Goal: Task Accomplishment & Management: Manage account settings

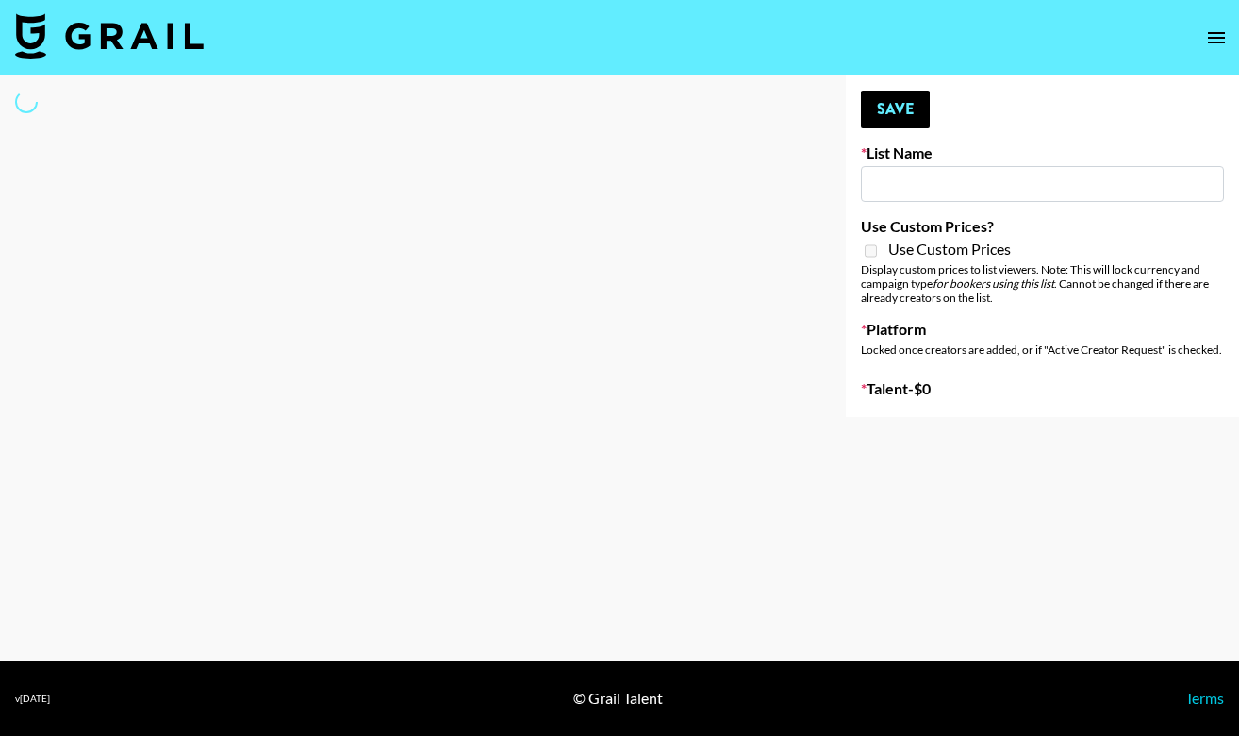
click at [900, 182] on input at bounding box center [1042, 184] width 363 height 36
click at [897, 190] on input at bounding box center [1042, 184] width 363 height 36
type input "the"
select select "Song"
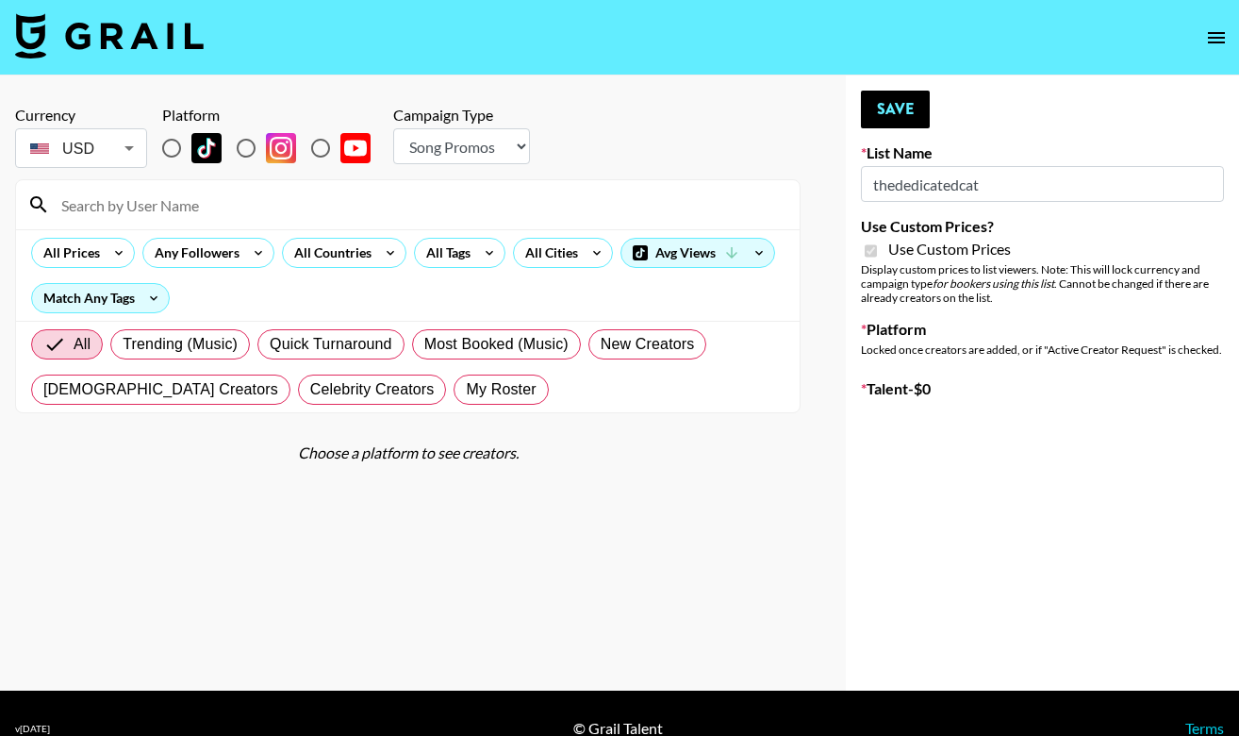
type input "Craftd"
checkbox input "true"
type input "GBP"
radio input "true"
select select "Brand"
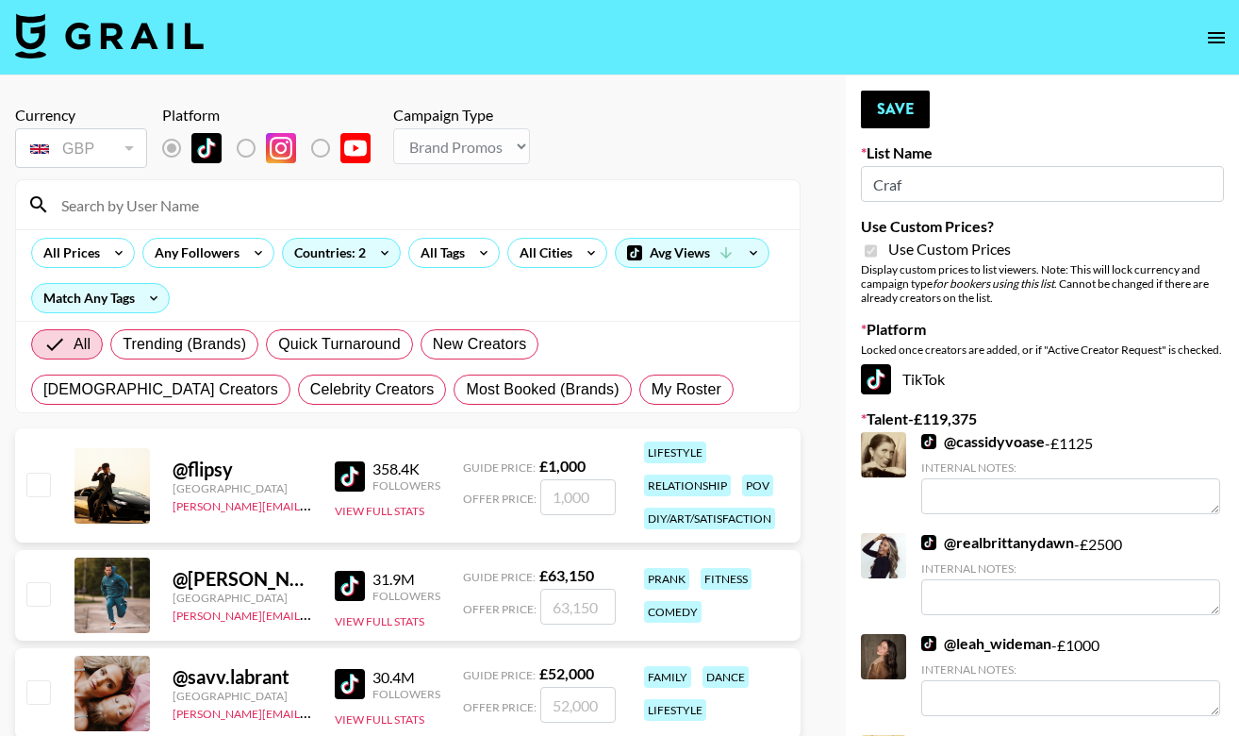
type input "Craf"
click at [469, 207] on input at bounding box center [419, 205] width 739 height 30
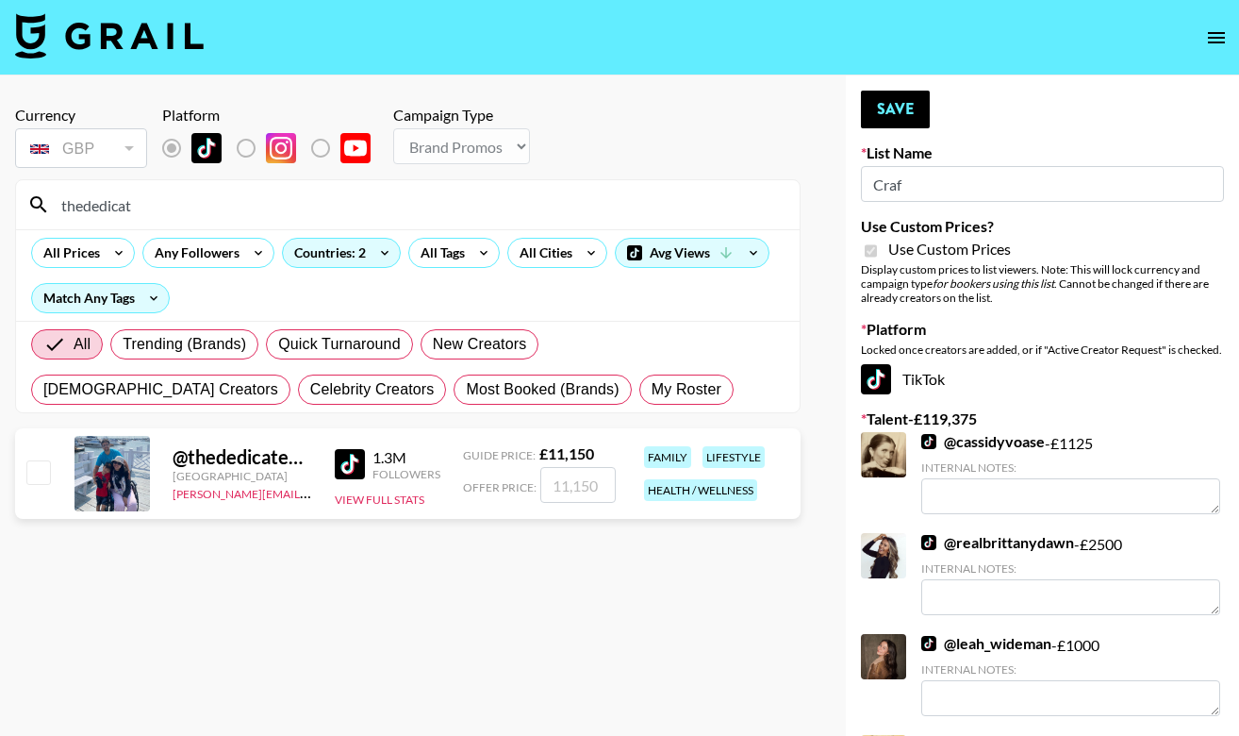
type input "thededicat"
click at [31, 477] on input "checkbox" at bounding box center [37, 471] width 23 height 23
checkbox input "true"
type input "11150"
click at [893, 107] on button "Save" at bounding box center [895, 110] width 69 height 38
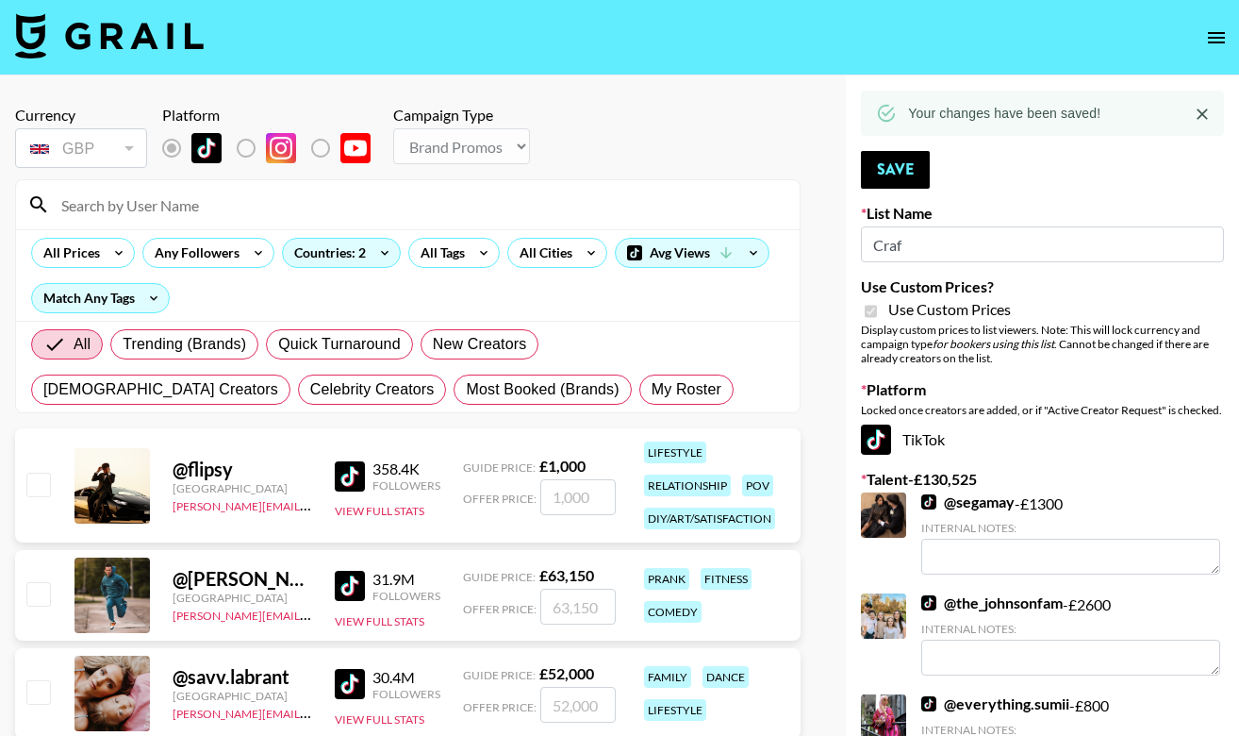
click at [207, 208] on input at bounding box center [419, 205] width 739 height 30
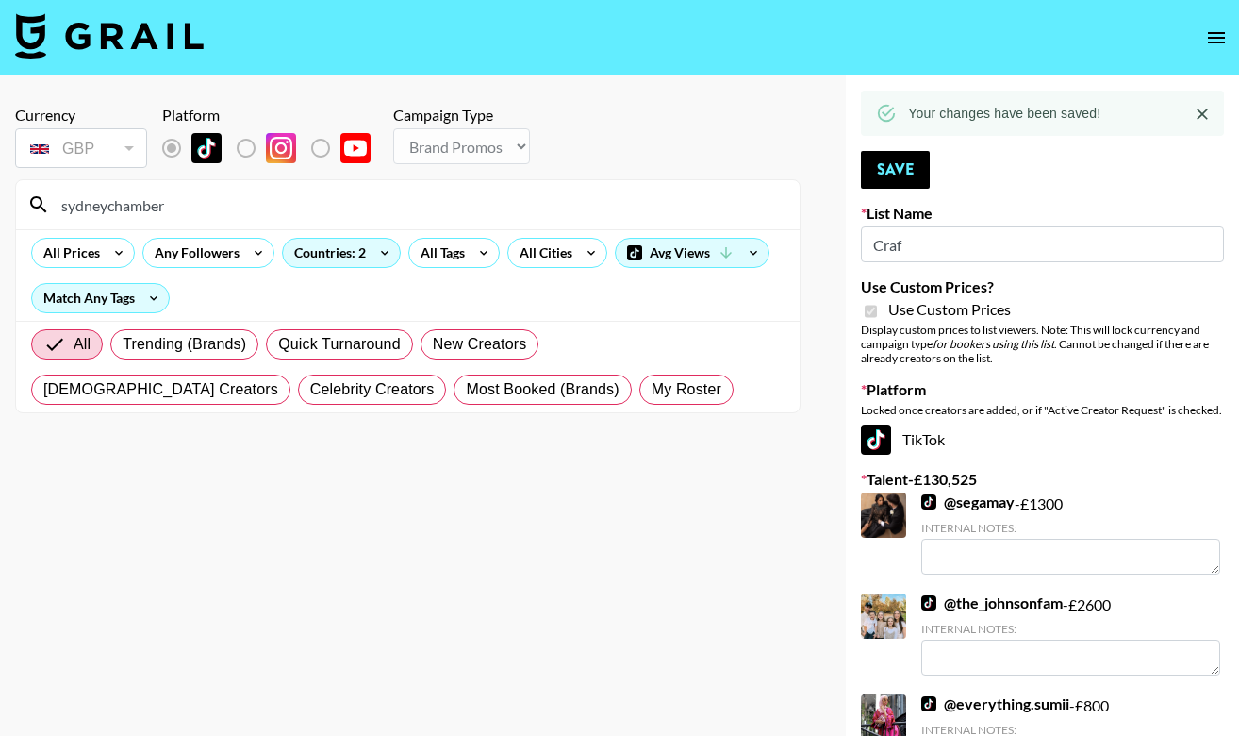
type input "sydneychambers"
drag, startPoint x: 170, startPoint y: 207, endPoint x: 28, endPoint y: 204, distance: 141.5
click at [28, 204] on div "sydneychambers" at bounding box center [408, 204] width 784 height 49
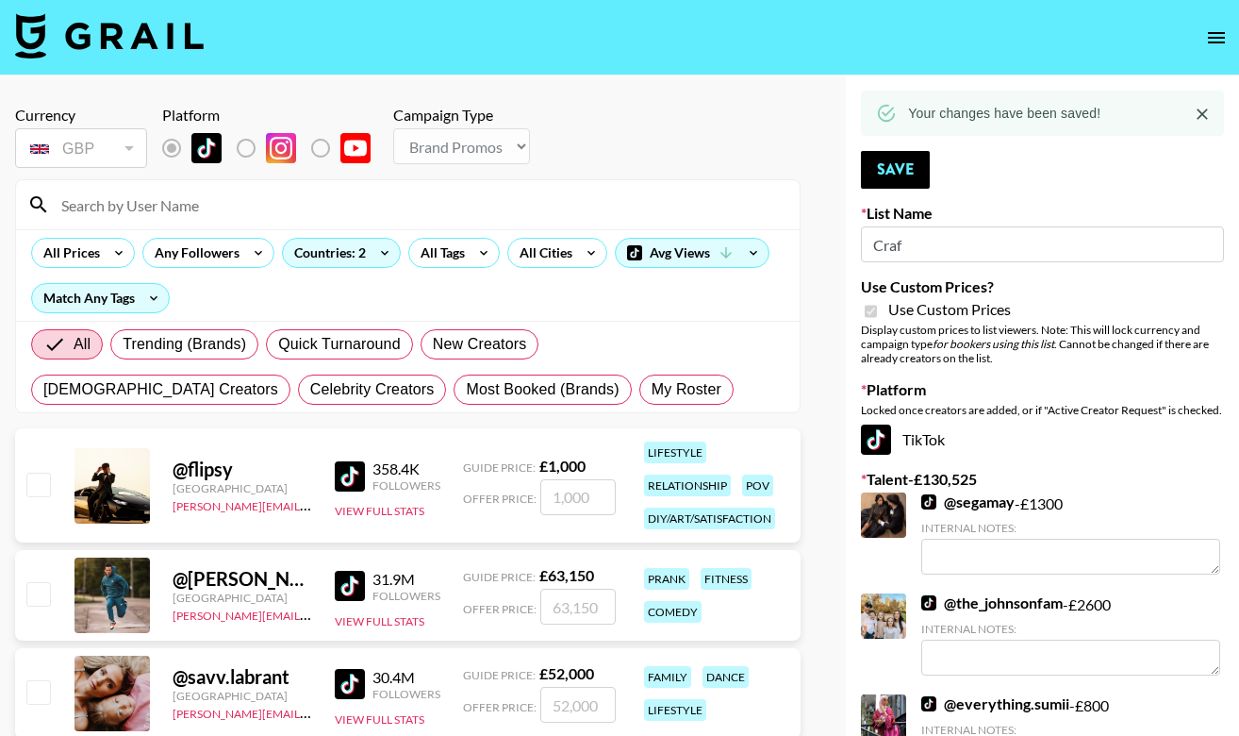
drag, startPoint x: 918, startPoint y: 248, endPoint x: 845, endPoint y: 247, distance: 72.6
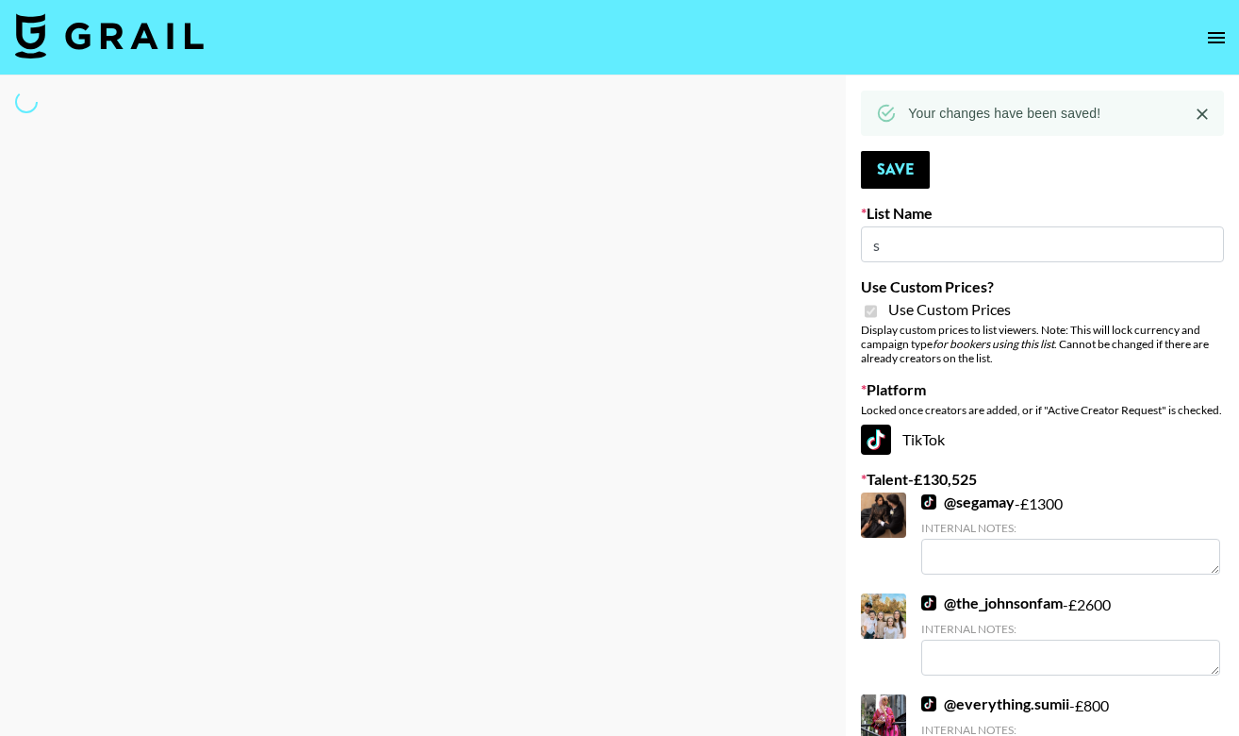
type input "ss"
select select "Brand"
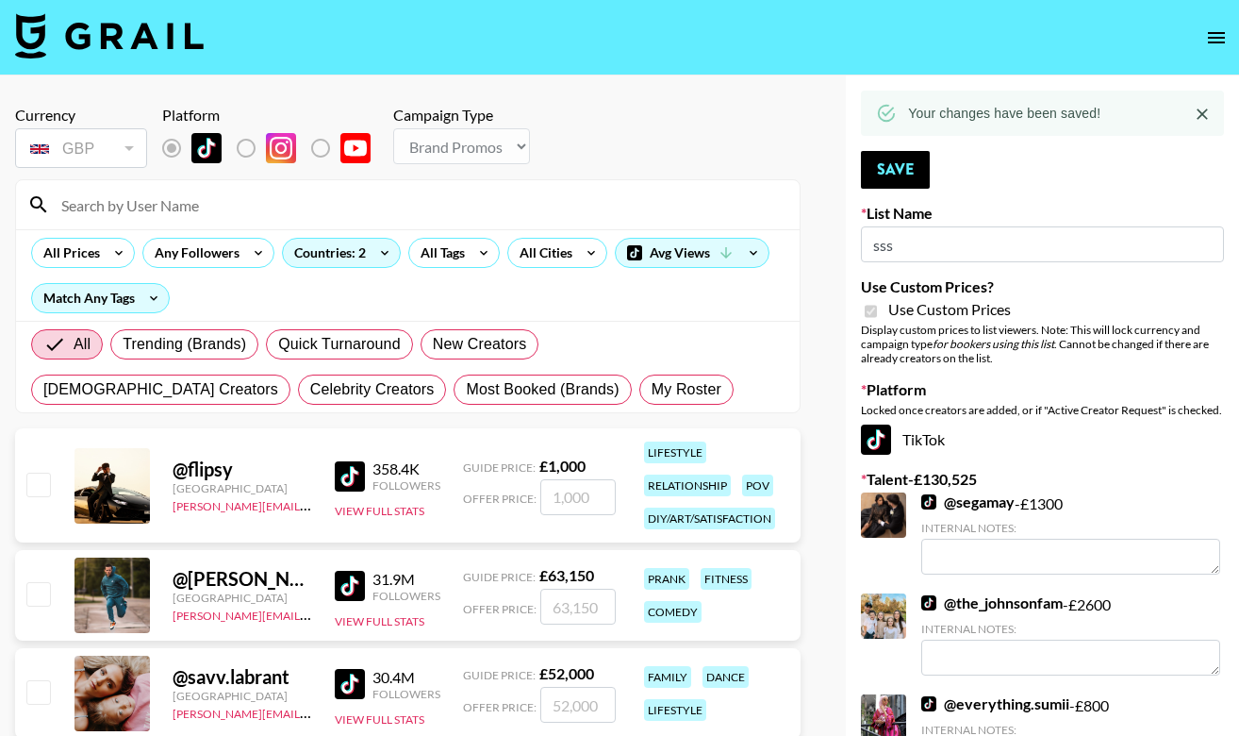
type input "sss"
click at [239, 199] on input at bounding box center [419, 205] width 739 height 30
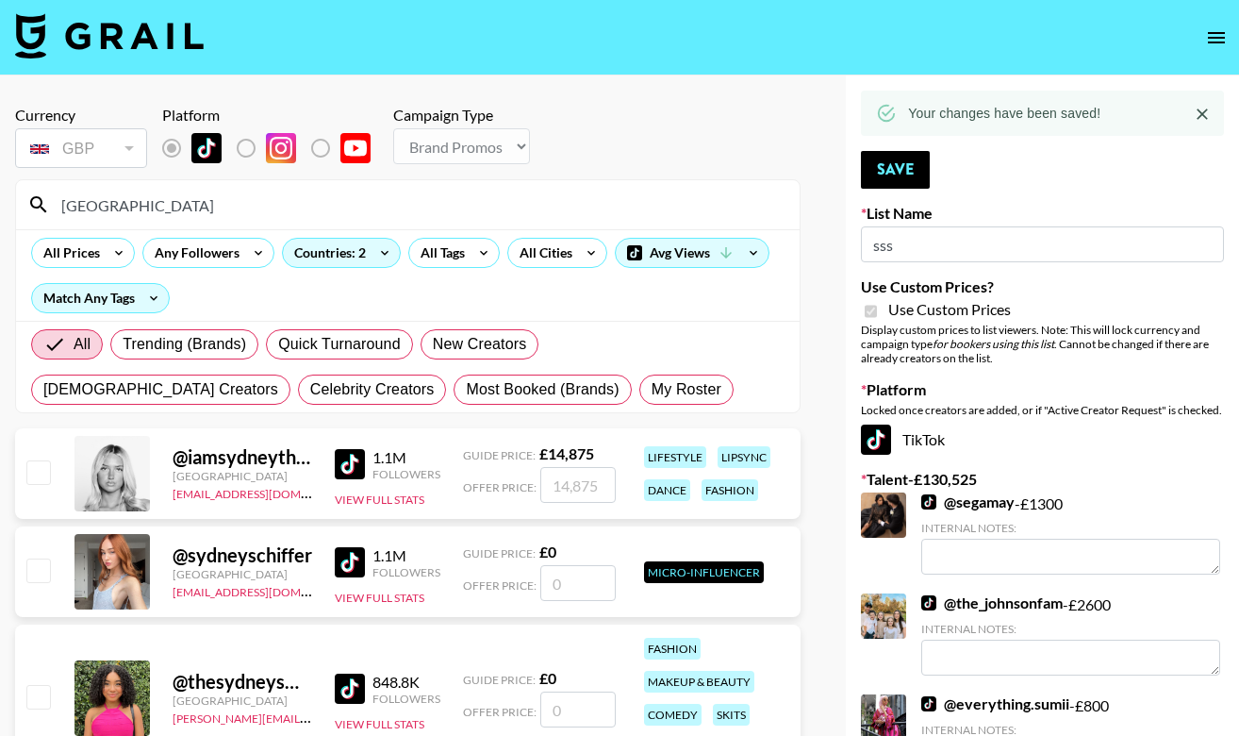
click at [35, 485] on div at bounding box center [37, 473] width 29 height 32
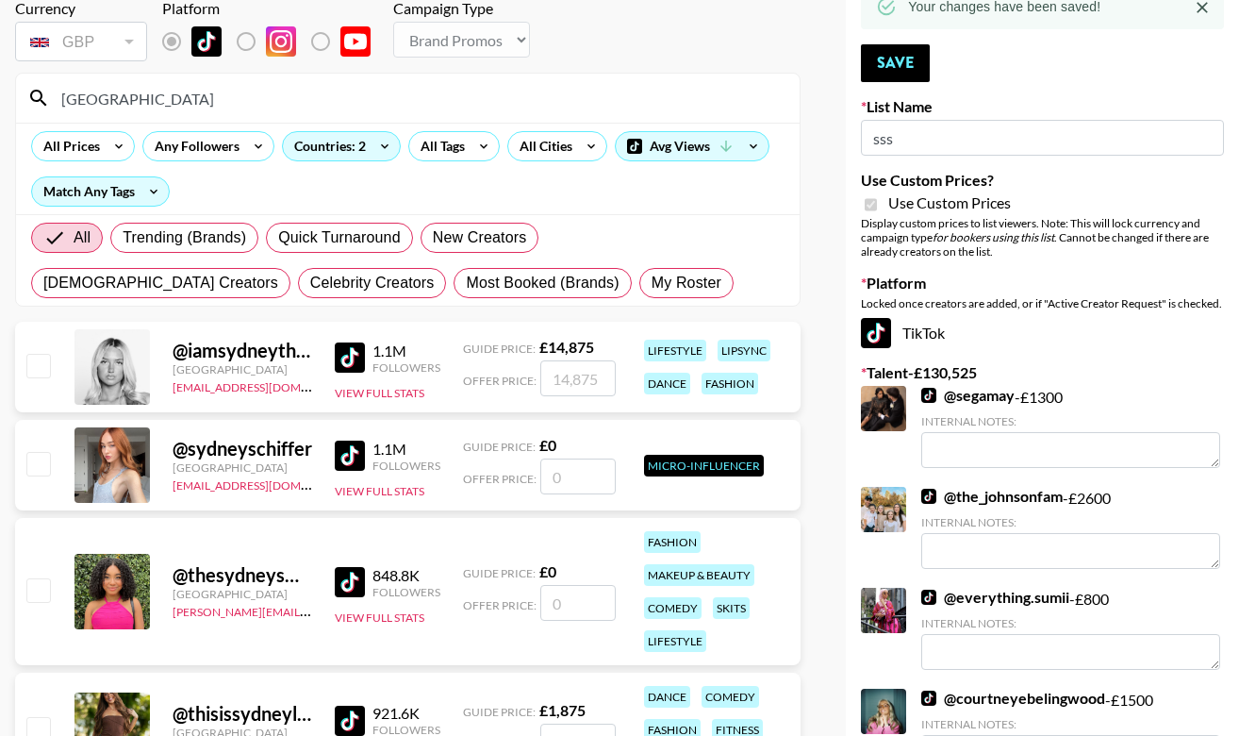
scroll to position [107, 0]
click at [114, 95] on input "[GEOGRAPHIC_DATA]" at bounding box center [419, 98] width 739 height 30
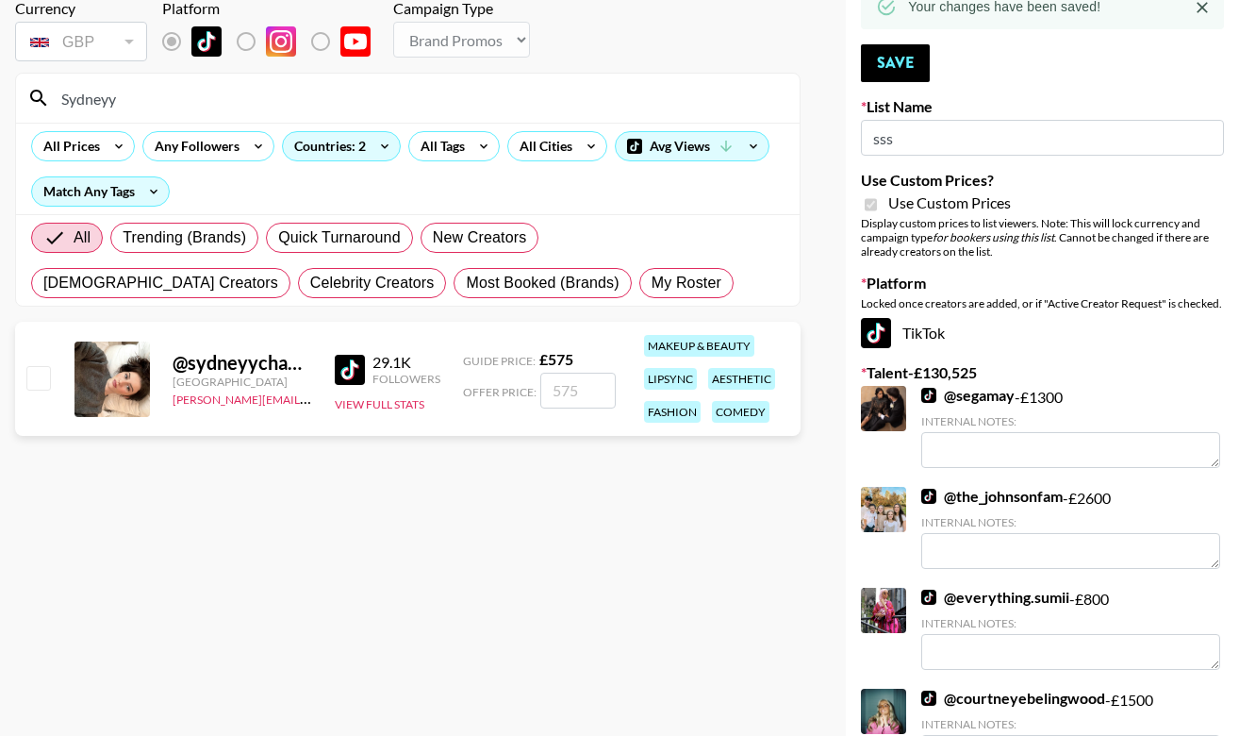
type input "Sydneyy"
click at [32, 380] on input "checkbox" at bounding box center [37, 377] width 23 height 23
checkbox input "true"
type input "575"
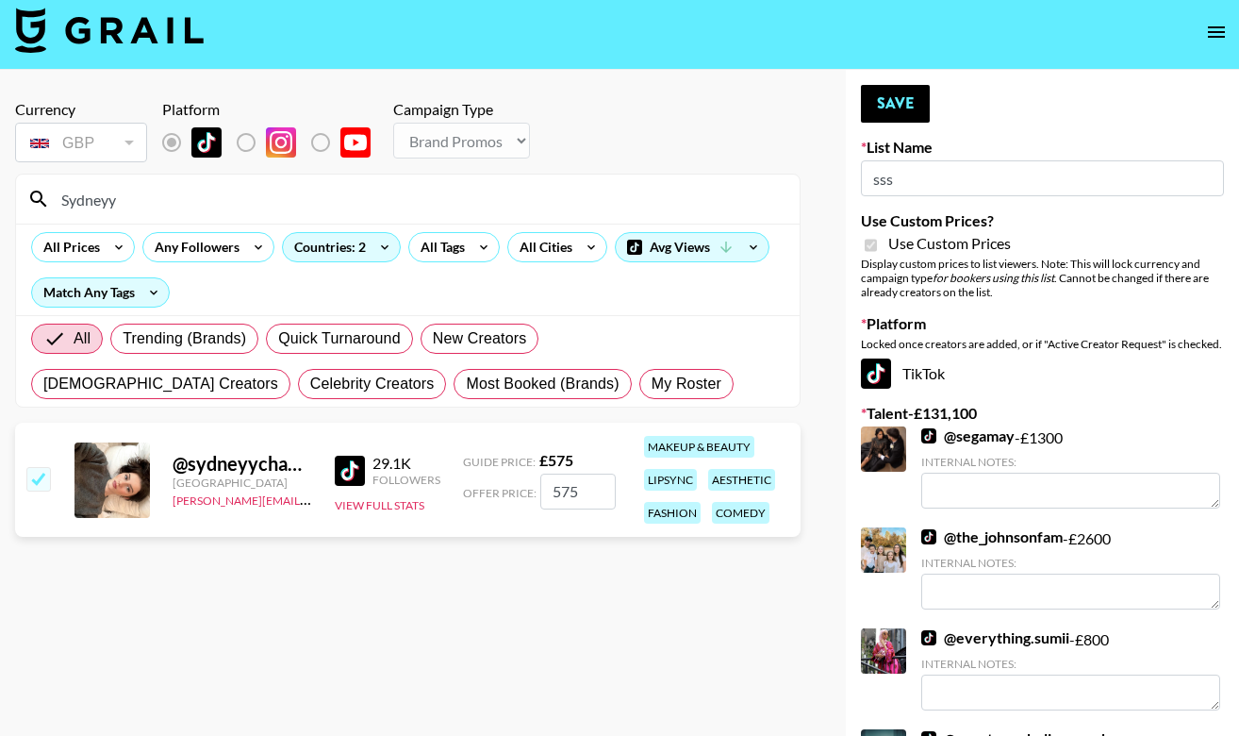
scroll to position [0, 0]
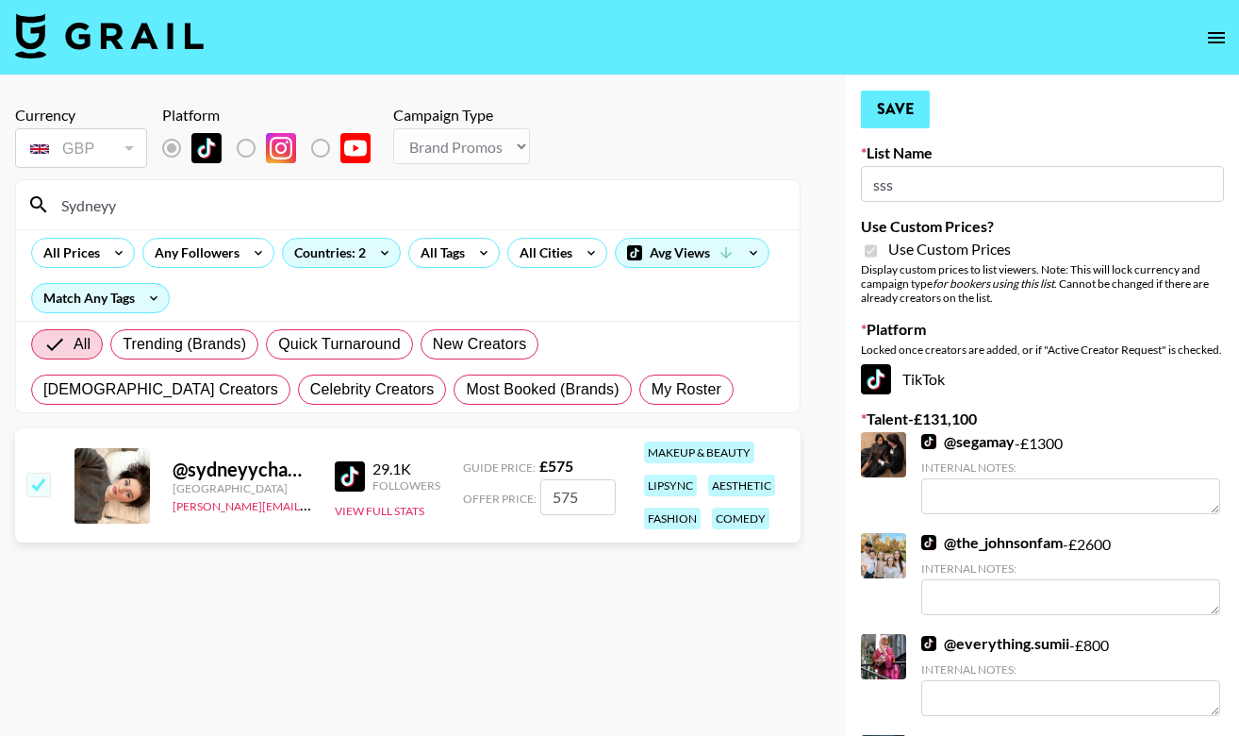
click at [889, 106] on button "Save" at bounding box center [895, 110] width 69 height 38
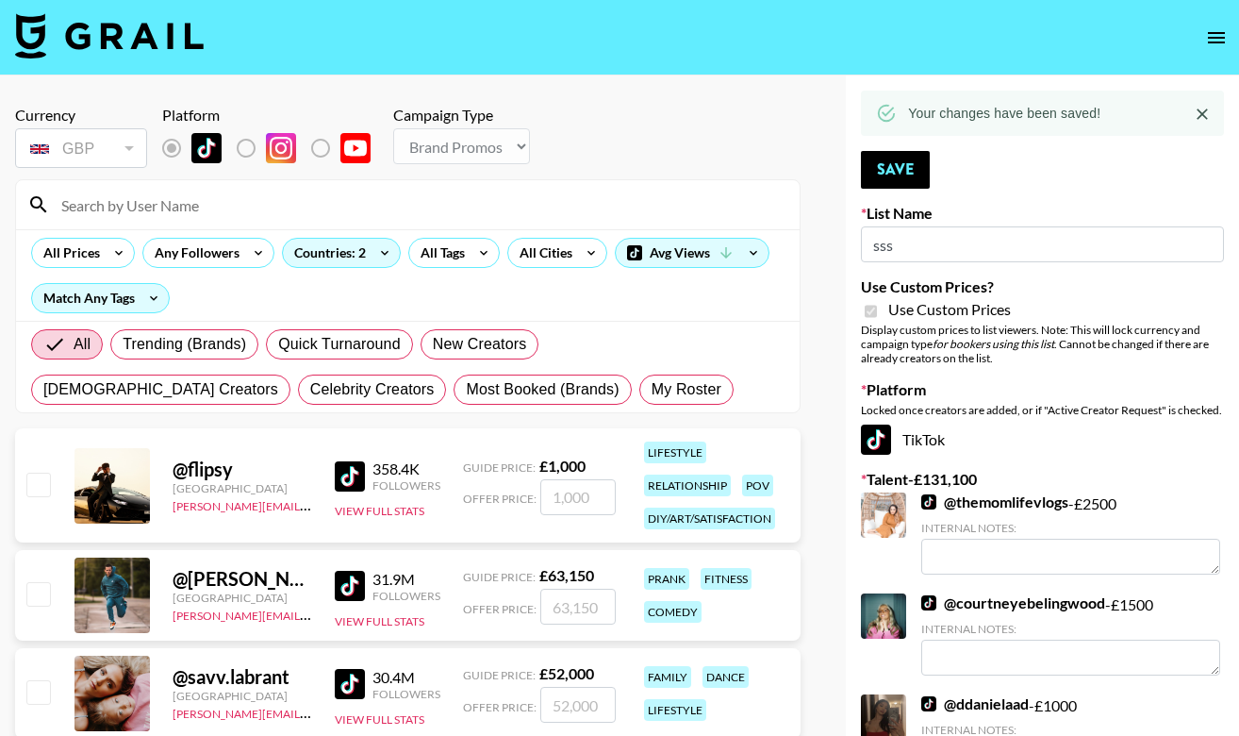
click at [221, 204] on input at bounding box center [419, 205] width 739 height 30
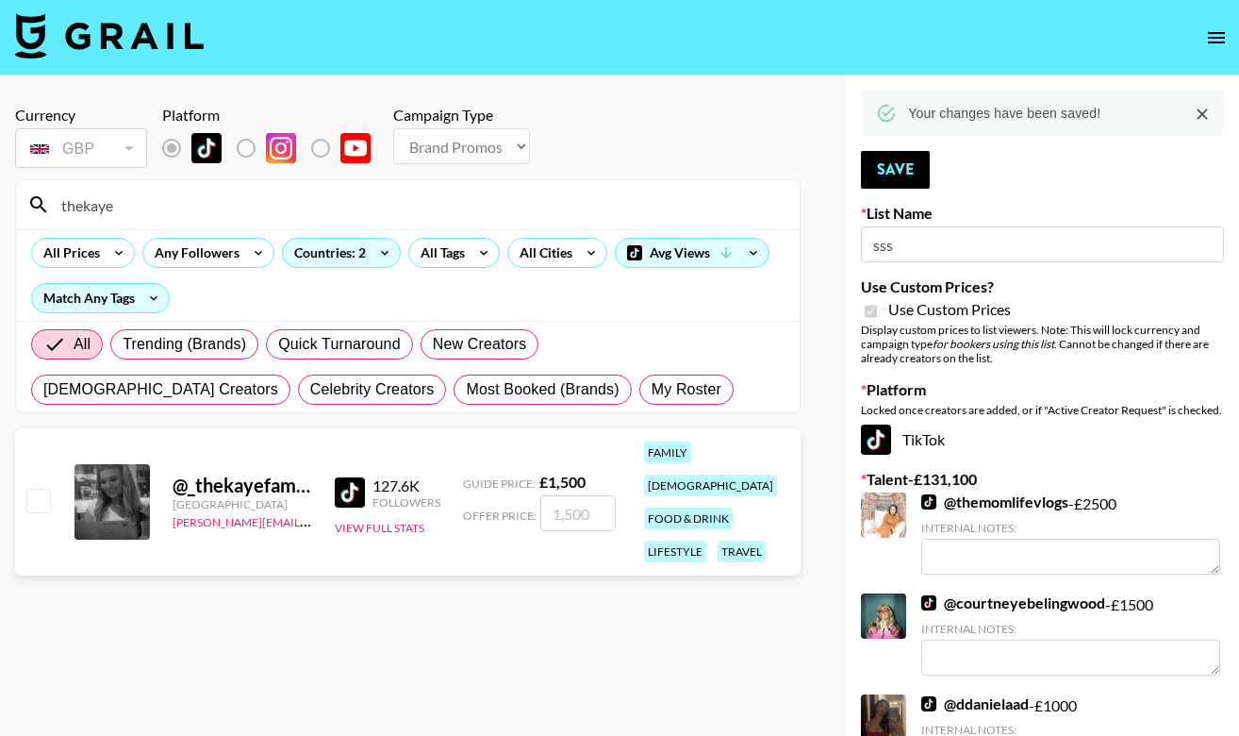
type input "thekaye"
click at [42, 489] on input "checkbox" at bounding box center [37, 500] width 23 height 23
checkbox input "true"
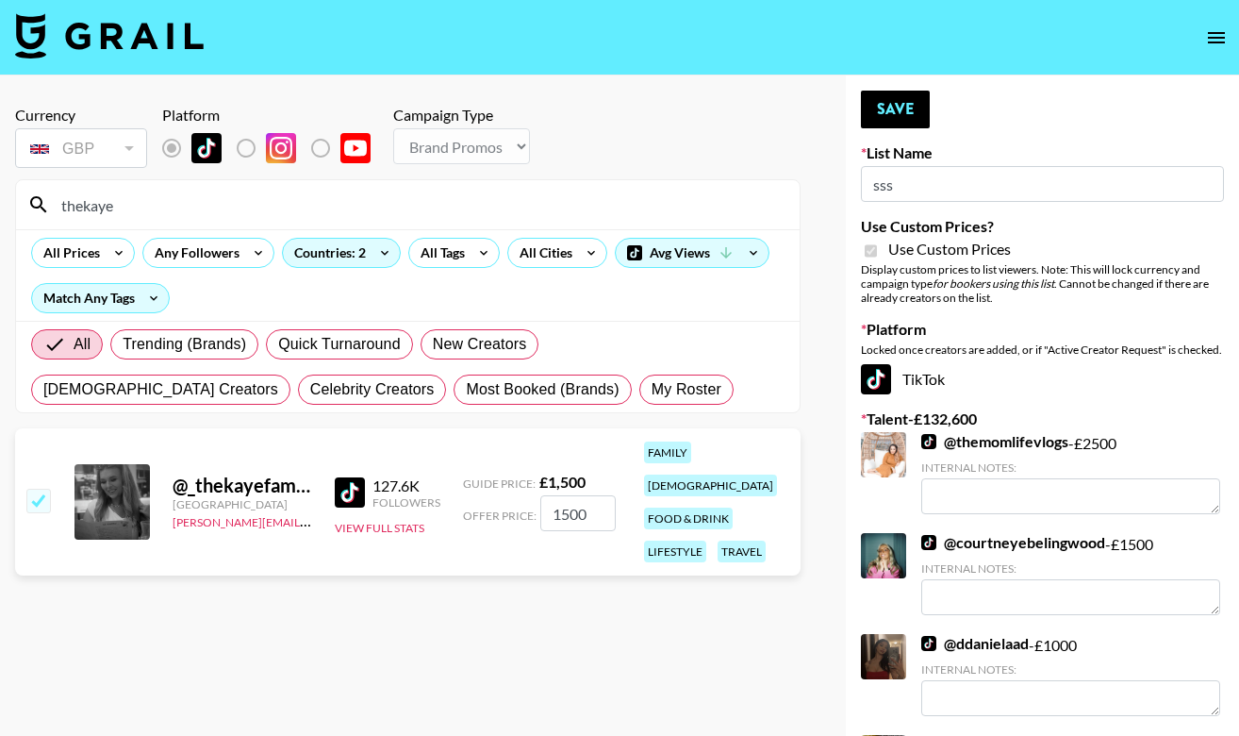
type input "1500"
click at [898, 109] on button "Save" at bounding box center [895, 110] width 69 height 38
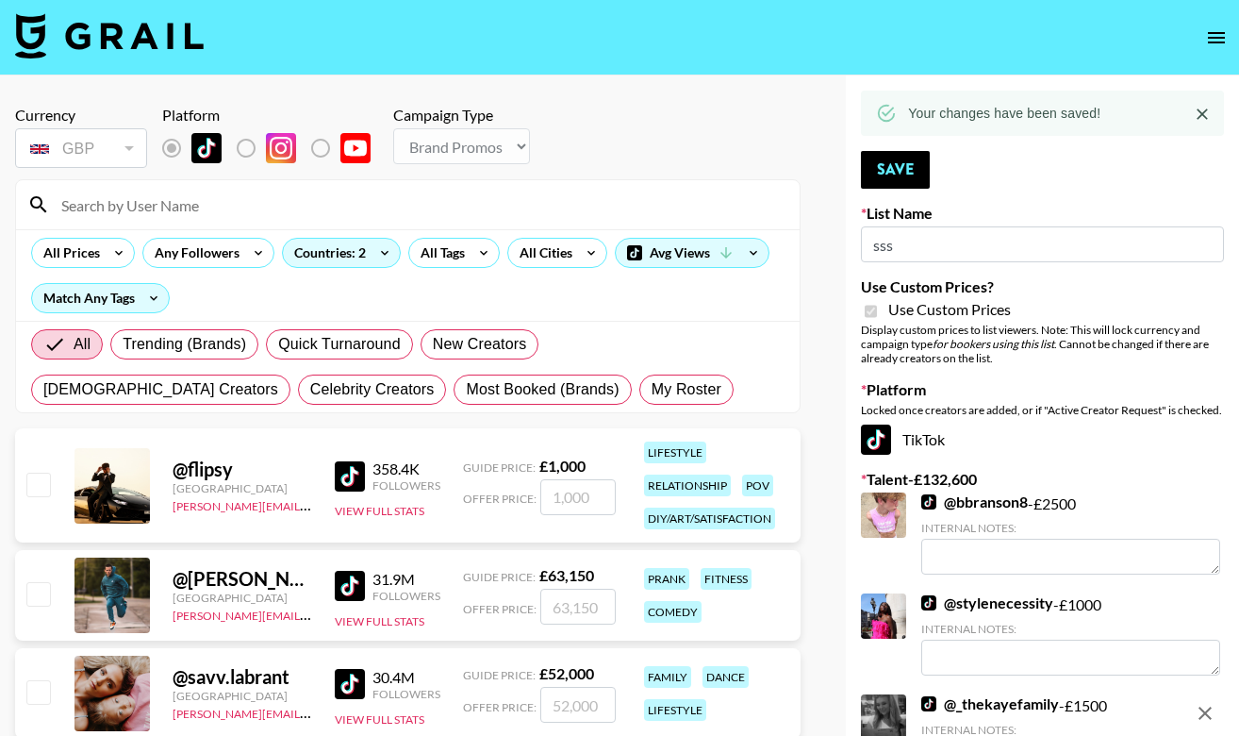
click at [157, 199] on input at bounding box center [419, 205] width 739 height 30
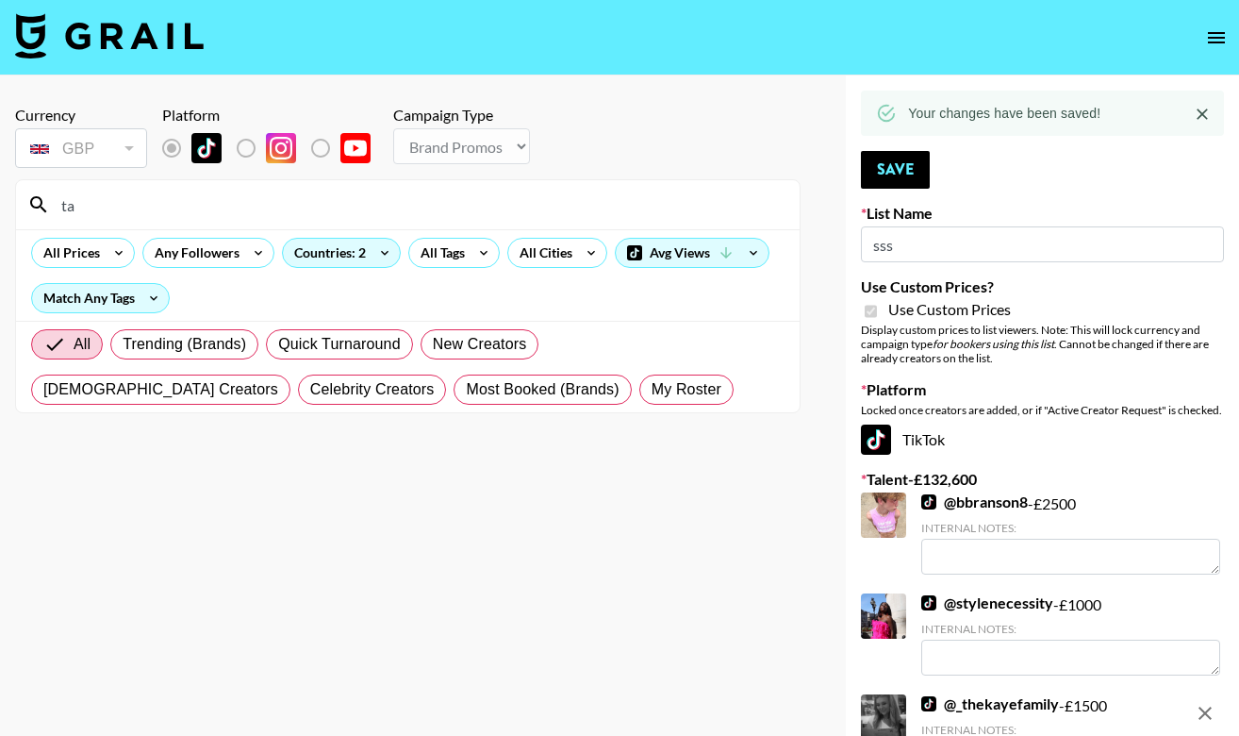
type input "t"
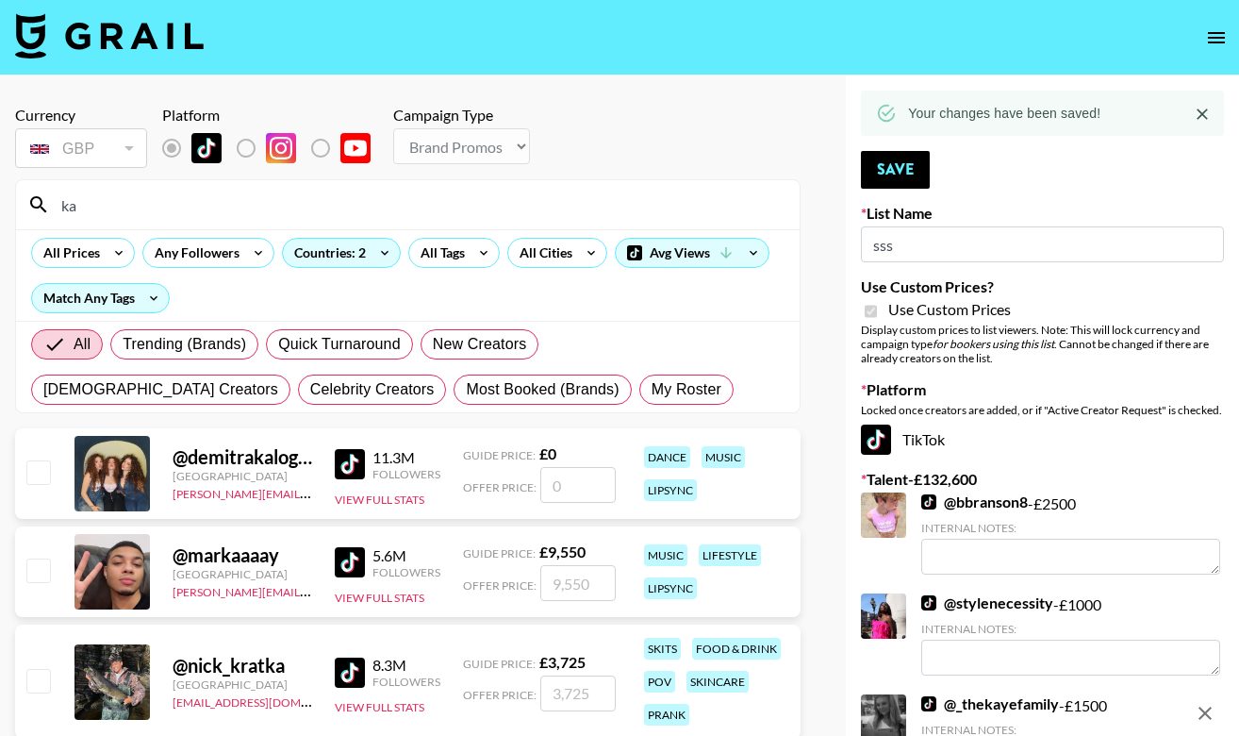
type input "k"
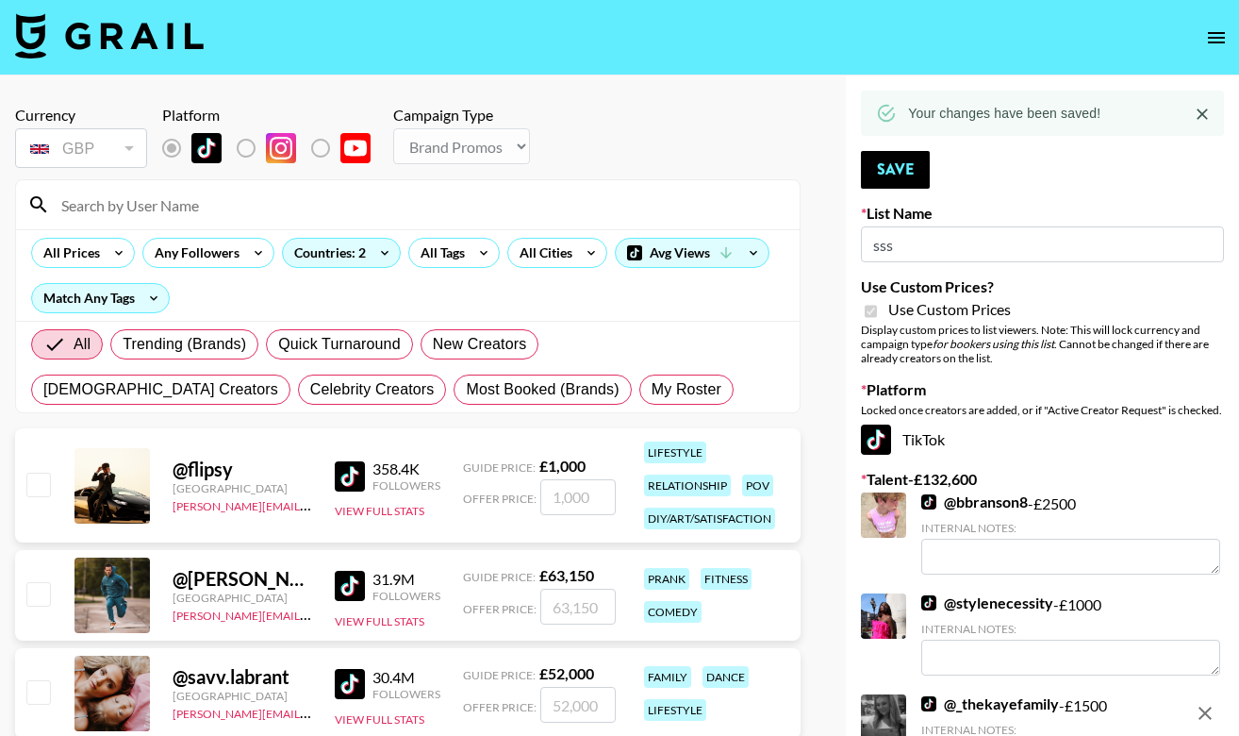
paste input "Taylorgarceau"
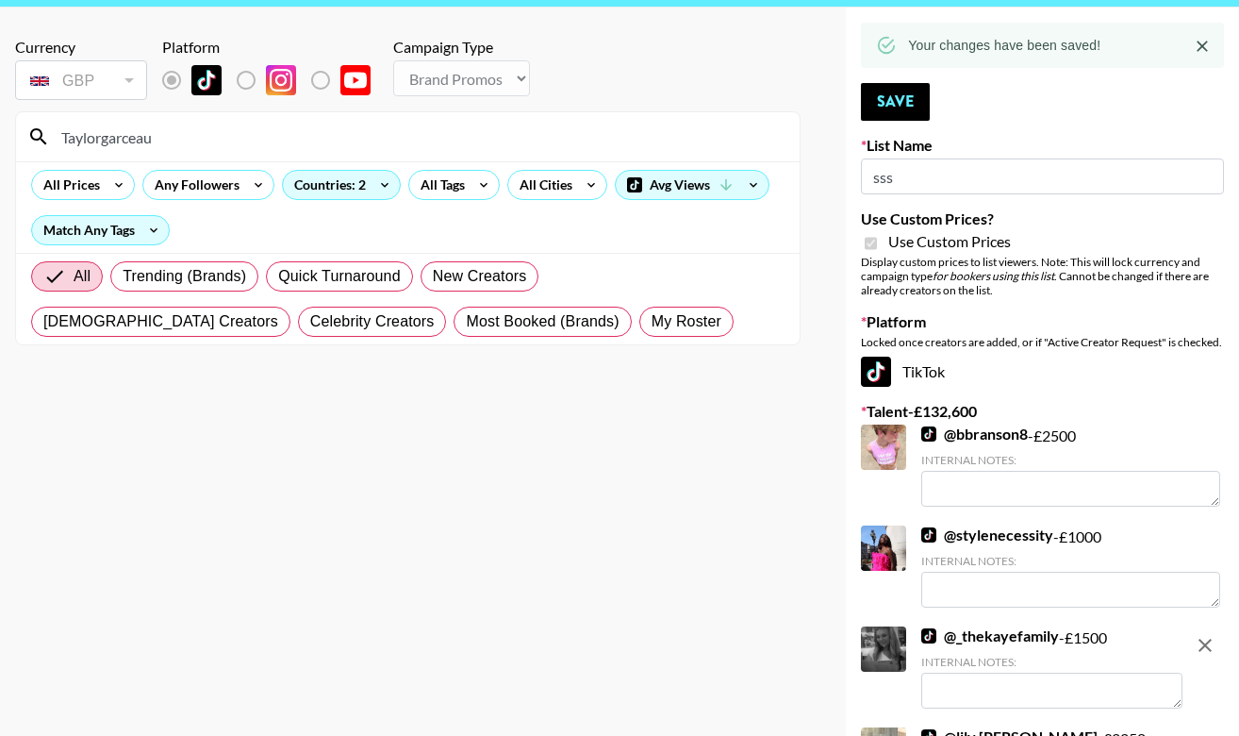
scroll to position [32, 0]
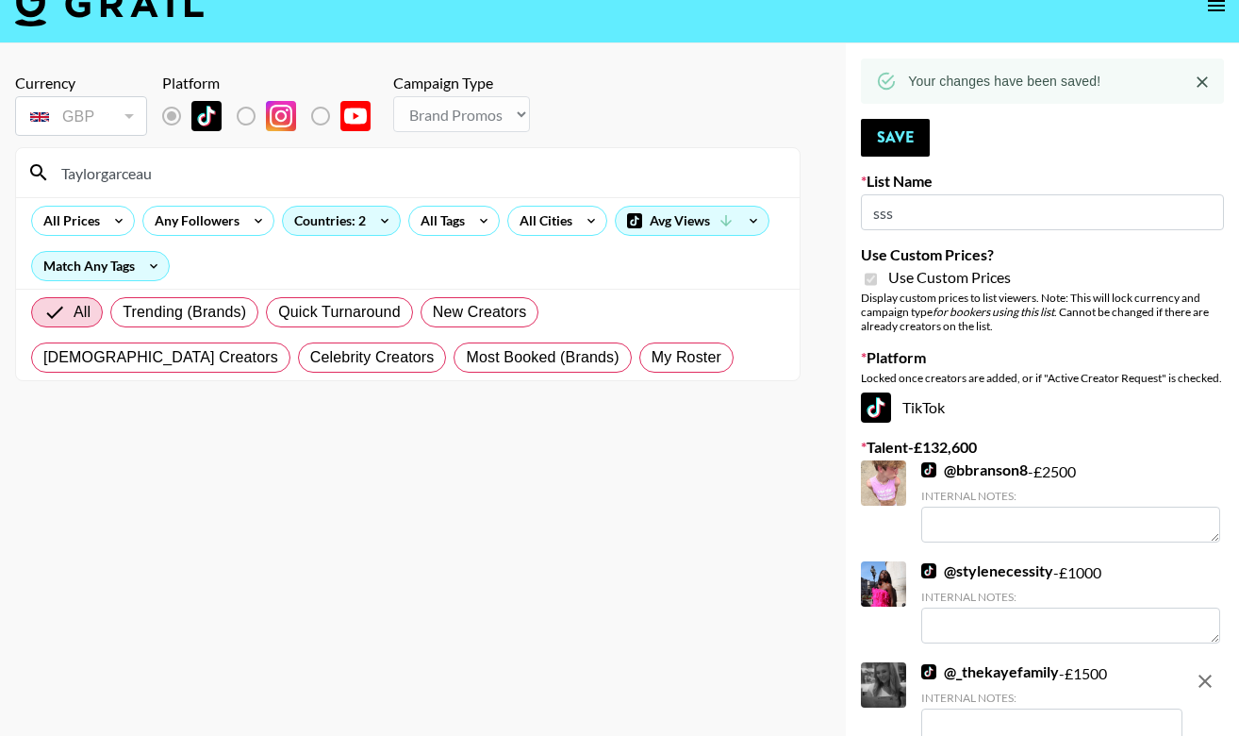
click at [192, 172] on input "Taylorgarceau" at bounding box center [419, 173] width 739 height 30
type input "Taylorgarceau"
drag, startPoint x: 192, startPoint y: 175, endPoint x: 25, endPoint y: 167, distance: 167.2
click at [25, 167] on div "Taylorgarceau" at bounding box center [408, 172] width 784 height 49
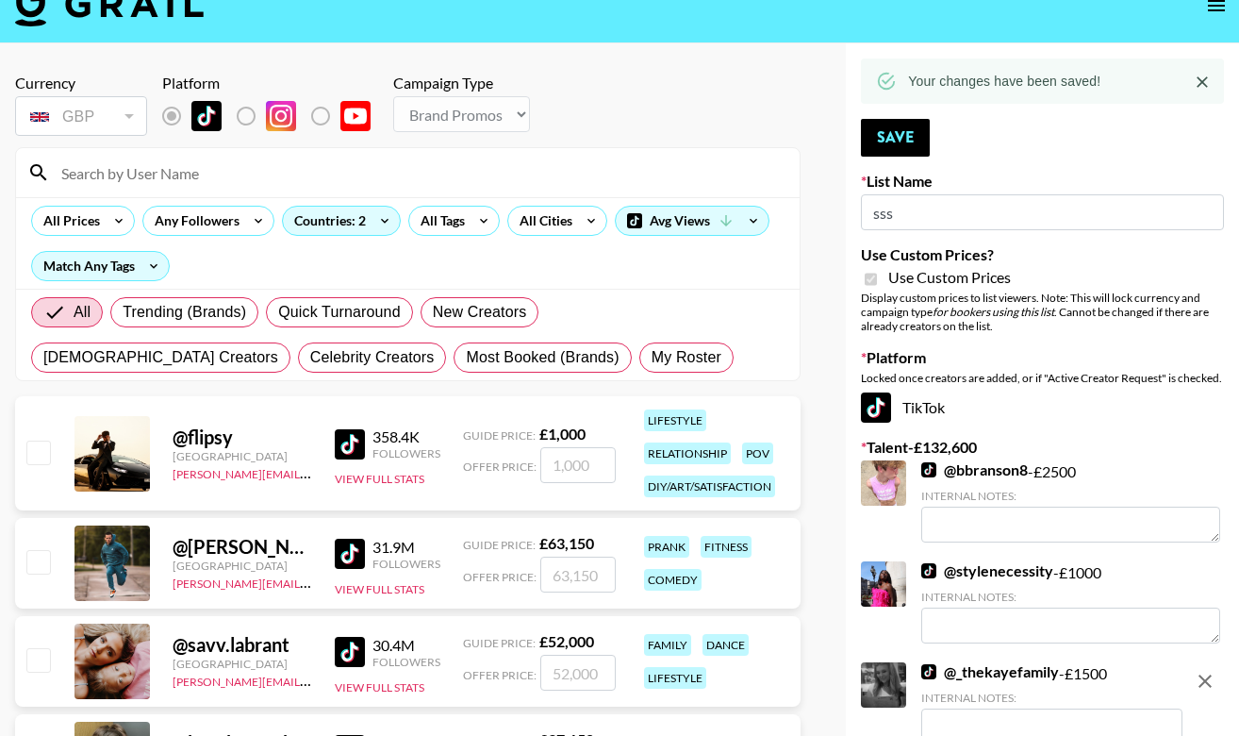
paste input "Kaitogden"
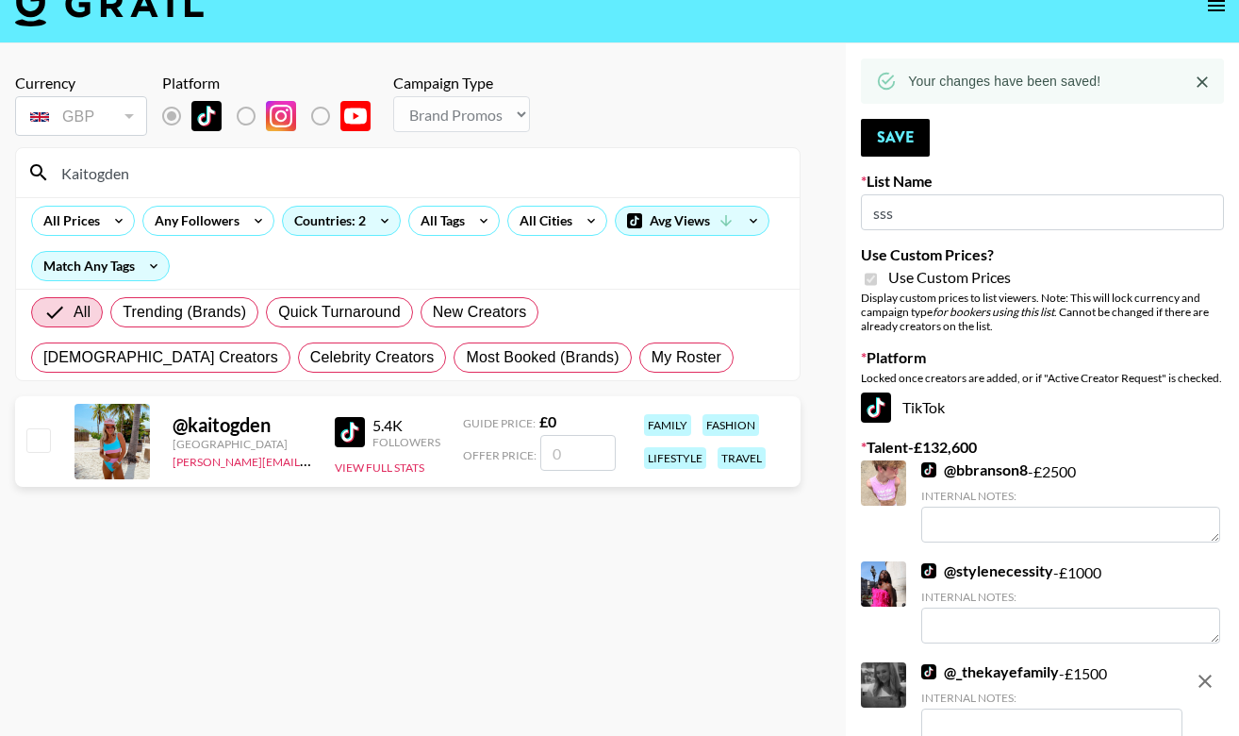
type input "Kaitogden"
click at [37, 440] on input "checkbox" at bounding box center [37, 439] width 23 height 23
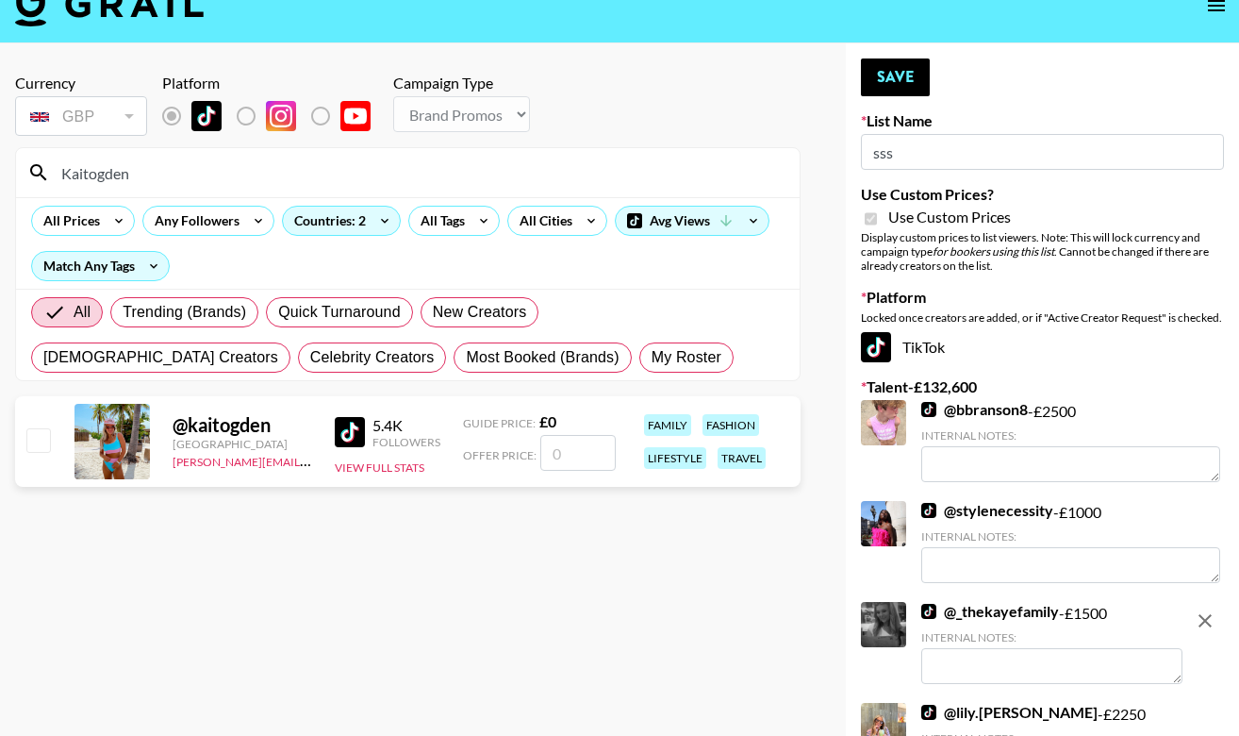
click at [34, 441] on input "checkbox" at bounding box center [37, 439] width 23 height 23
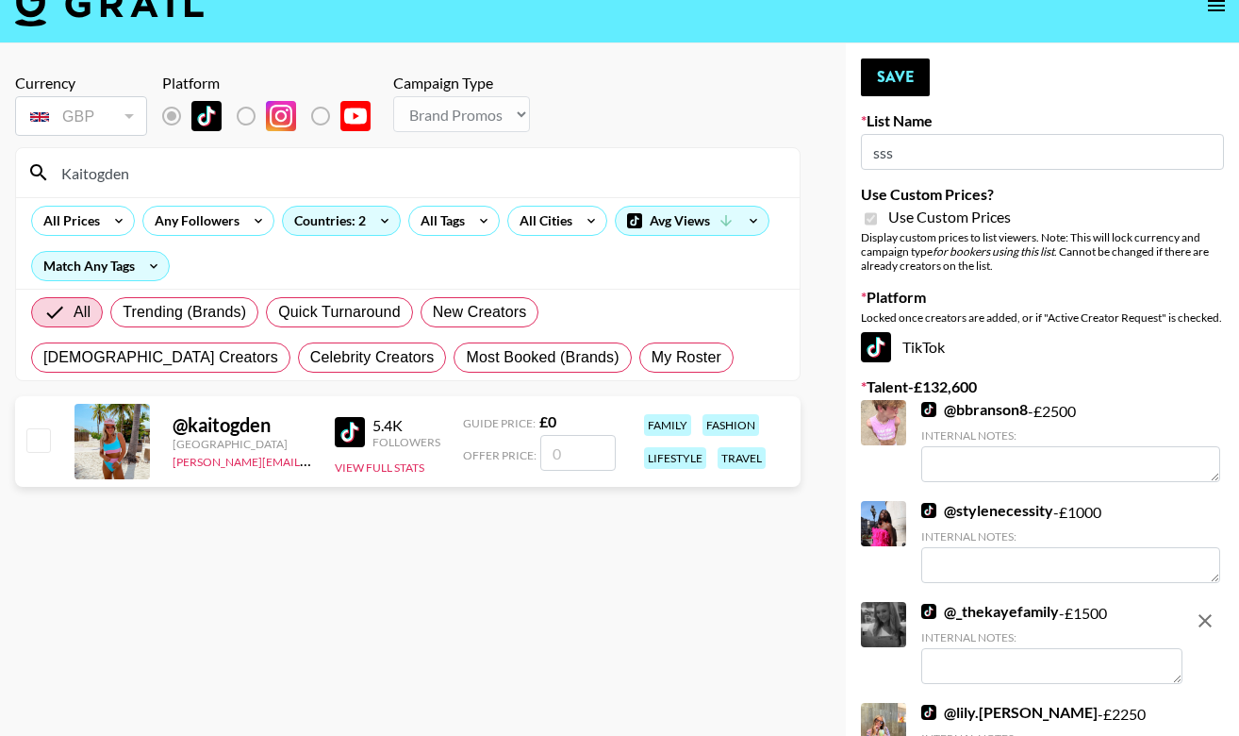
click at [34, 441] on input "checkbox" at bounding box center [37, 439] width 23 height 23
checkbox input "false"
drag, startPoint x: 162, startPoint y: 178, endPoint x: 39, endPoint y: 174, distance: 123.7
click at [39, 174] on div "Kaitogden" at bounding box center [408, 172] width 784 height 49
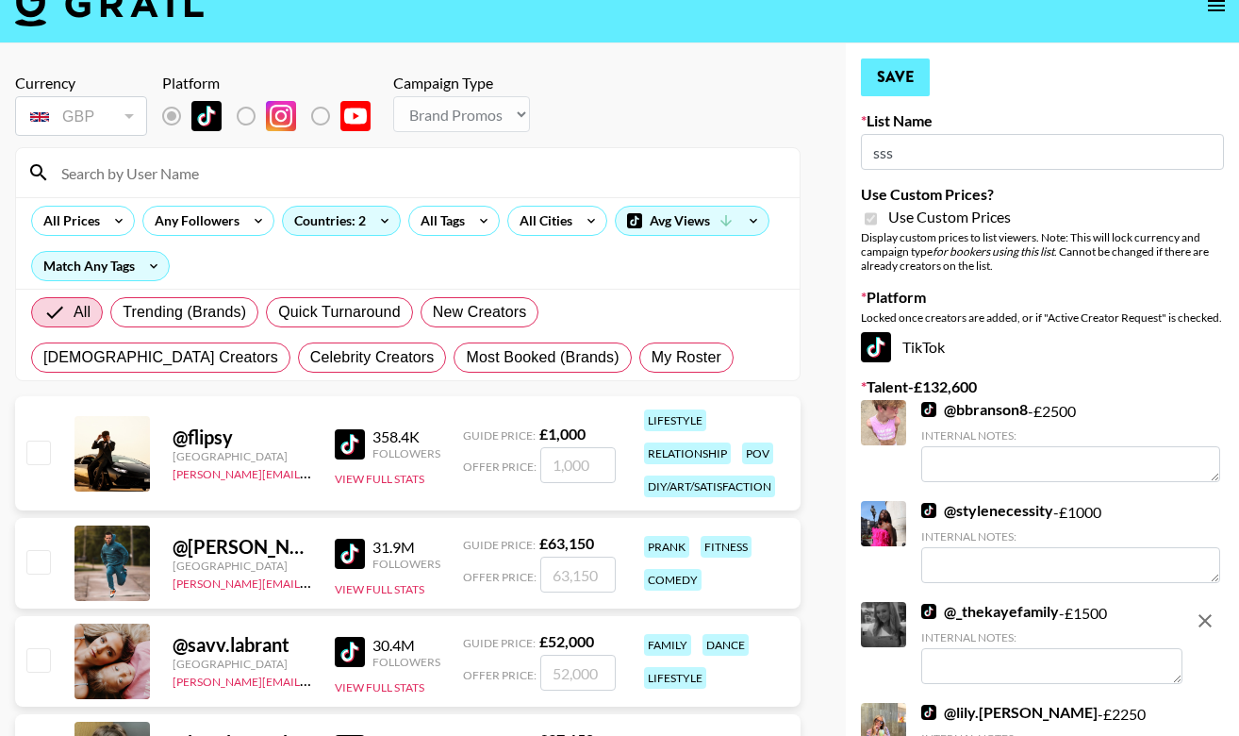
click at [898, 66] on button "Save" at bounding box center [895, 77] width 69 height 38
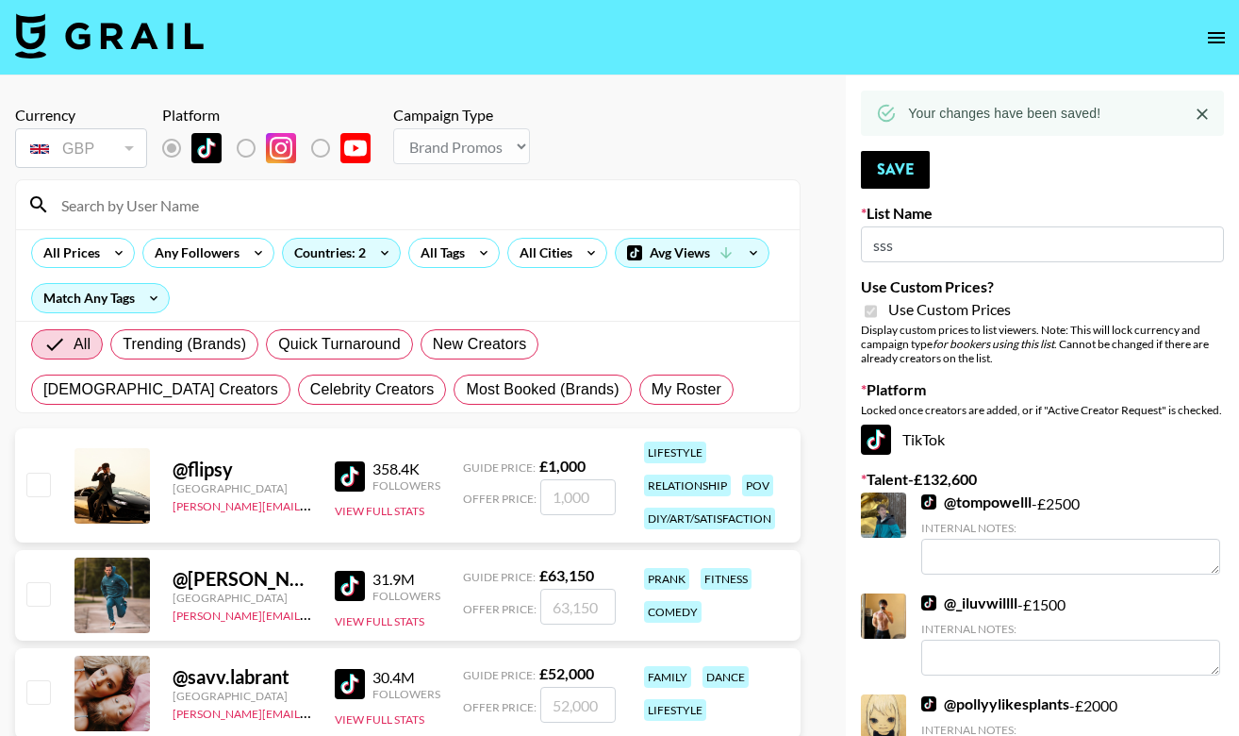
scroll to position [0, 0]
click at [141, 202] on input at bounding box center [419, 205] width 739 height 30
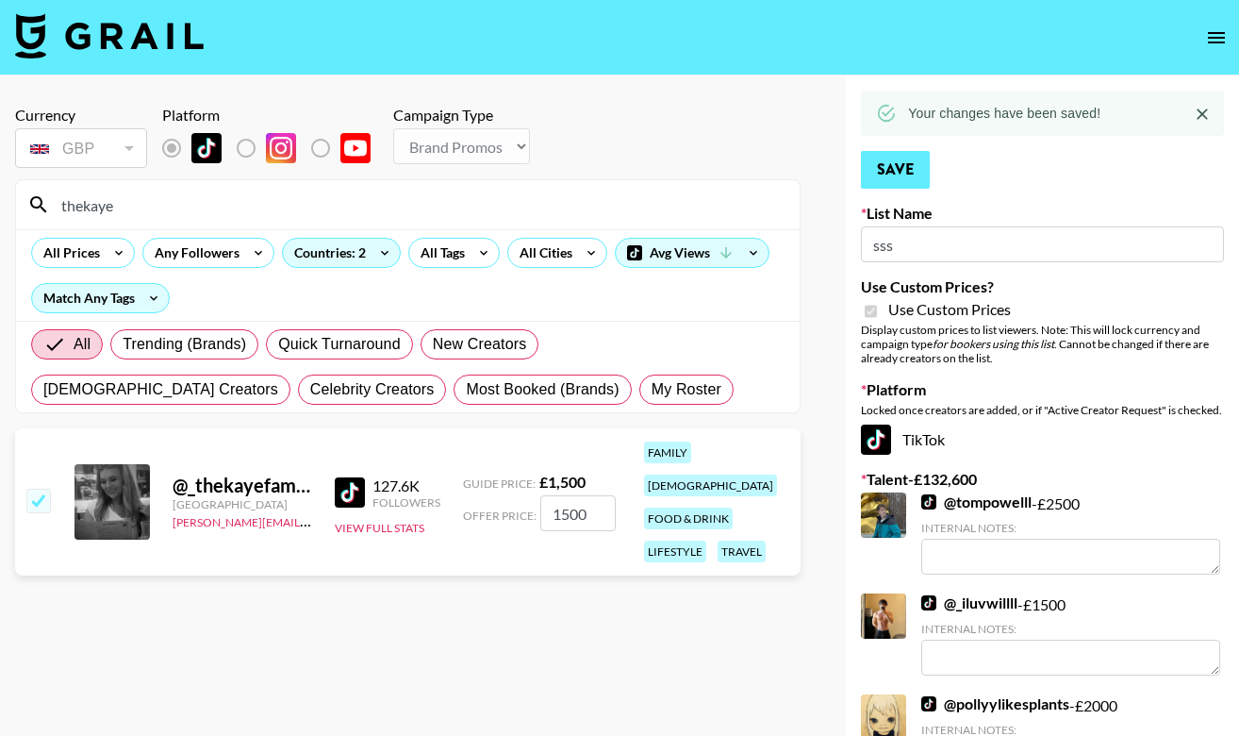
type input "thekaye"
click at [903, 166] on button "Save" at bounding box center [895, 170] width 69 height 38
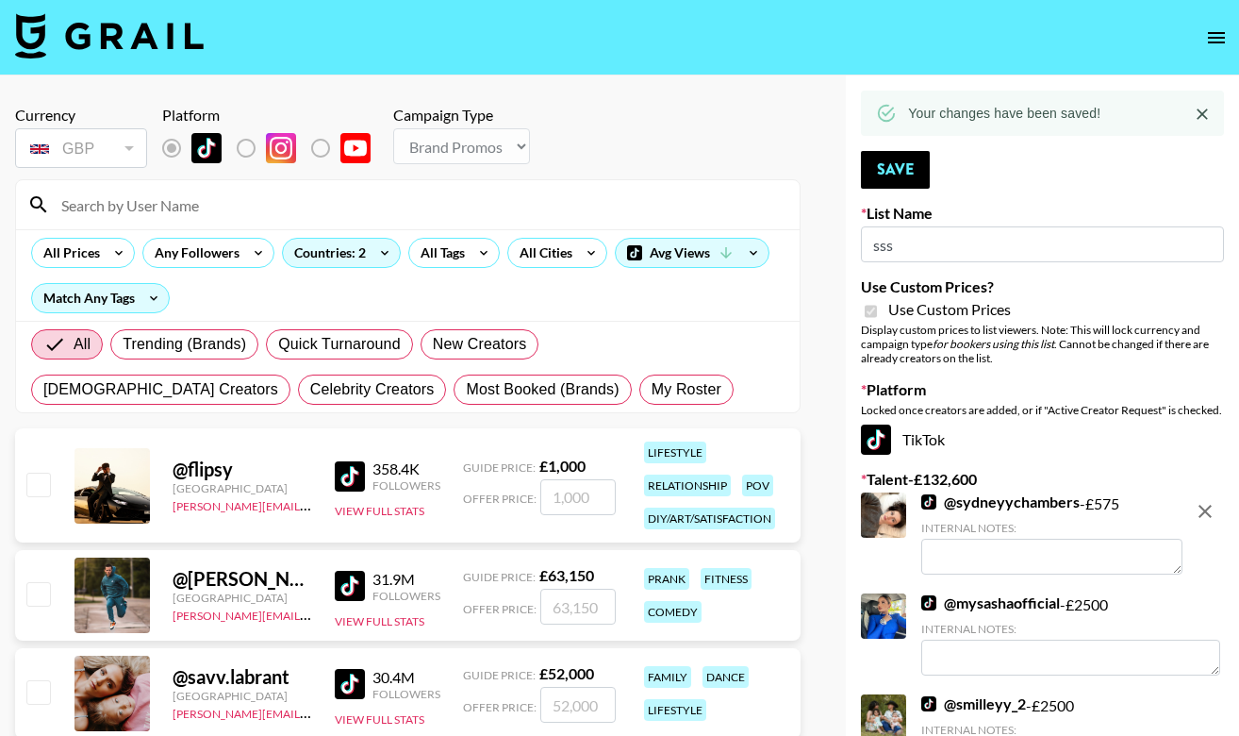
drag, startPoint x: 917, startPoint y: 257, endPoint x: 794, endPoint y: 251, distance: 122.7
type input "sss"
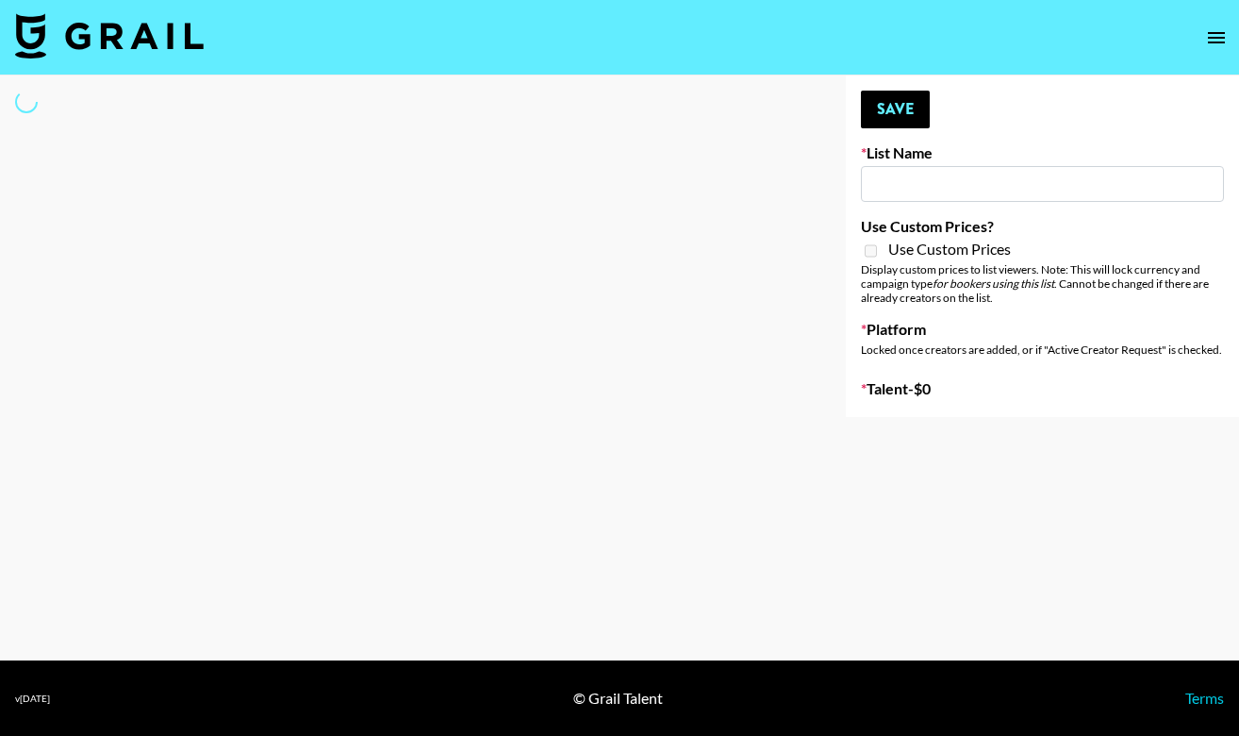
type input "Primal Harvest (21st Aug)"
select select "Song"
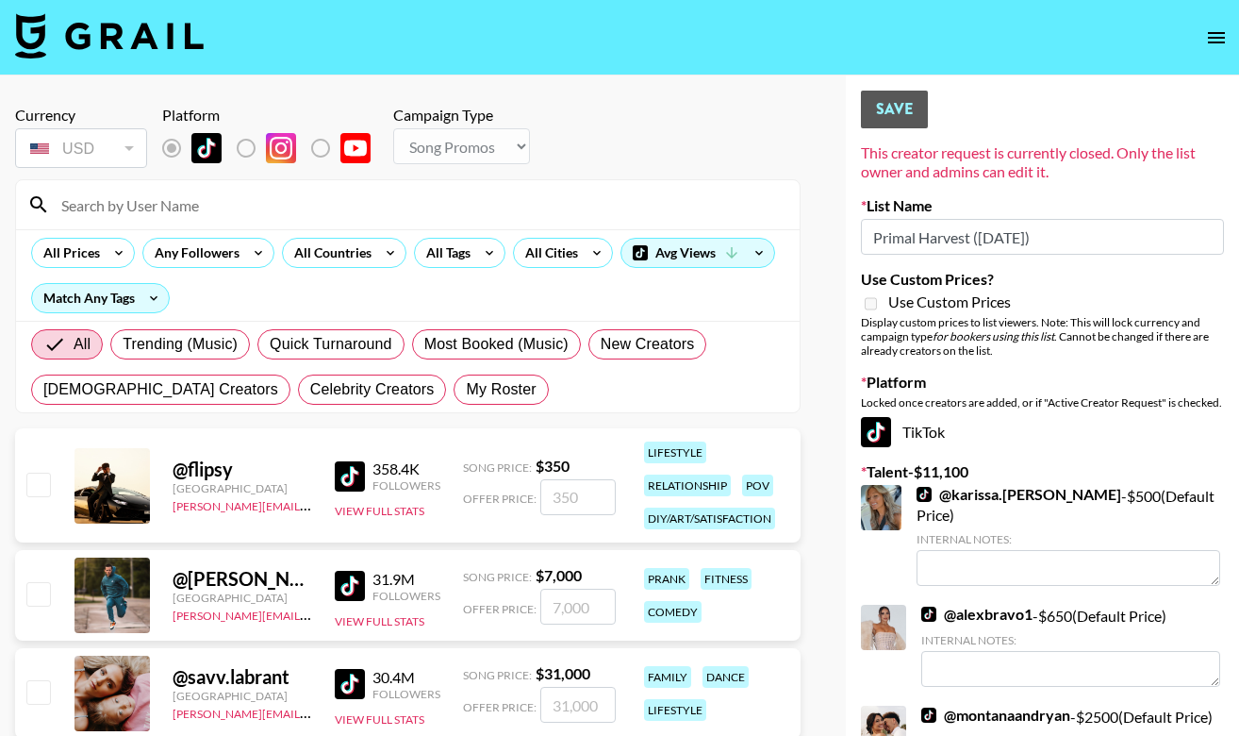
click at [377, 211] on input at bounding box center [419, 205] width 739 height 30
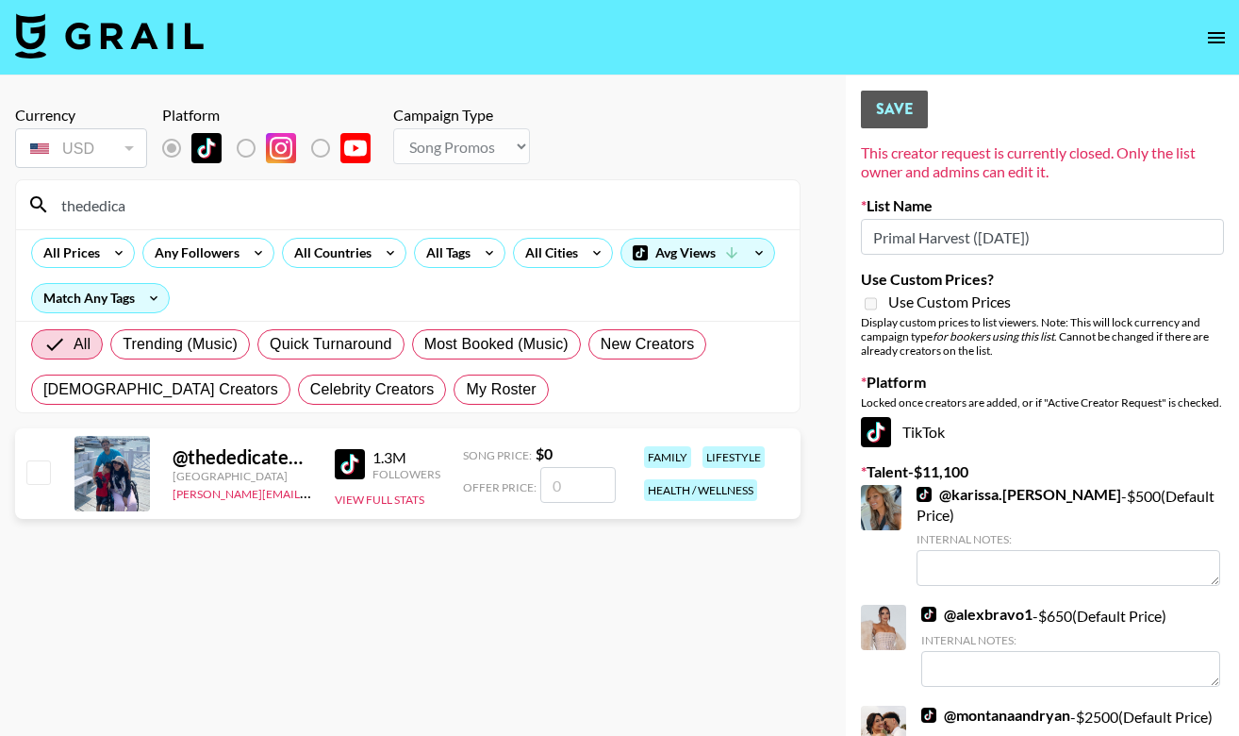
type input "thededica"
click at [37, 478] on input "checkbox" at bounding box center [37, 471] width 23 height 23
click at [34, 473] on input "checkbox" at bounding box center [37, 471] width 23 height 23
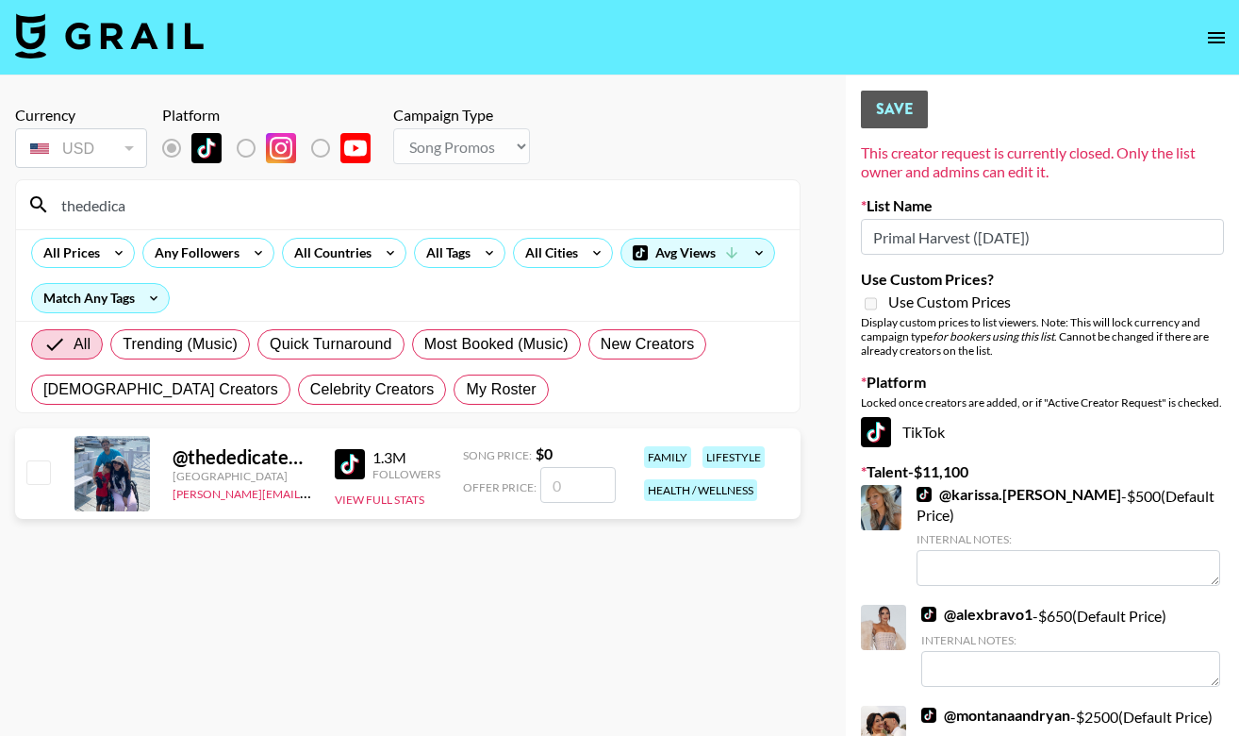
click at [34, 473] on input "checkbox" at bounding box center [37, 471] width 23 height 23
click at [127, 642] on section "Currency USD USD ​ Platform Campaign Type Choose Type... Song Promos Brand Prom…" at bounding box center [408, 383] width 786 height 585
click at [32, 462] on input "checkbox" at bounding box center [37, 471] width 23 height 23
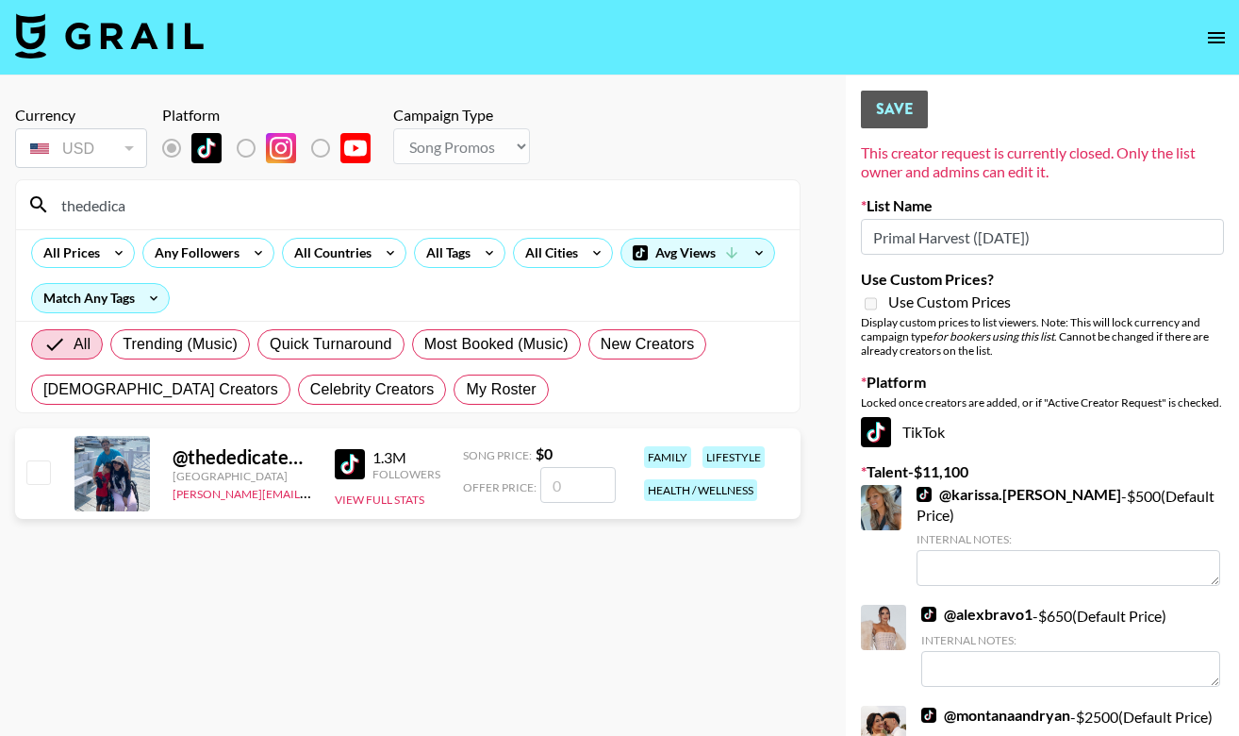
click at [32, 462] on input "checkbox" at bounding box center [37, 471] width 23 height 23
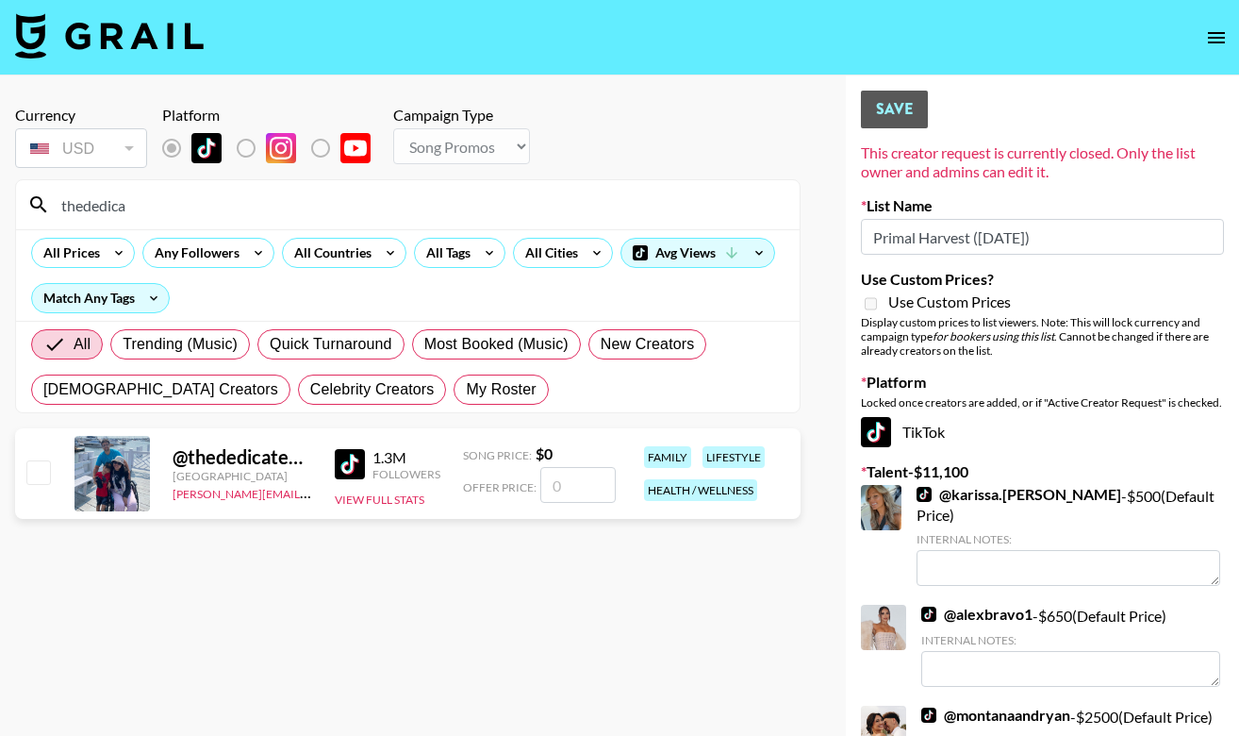
checkbox input "false"
